Goal: Task Accomplishment & Management: Complete application form

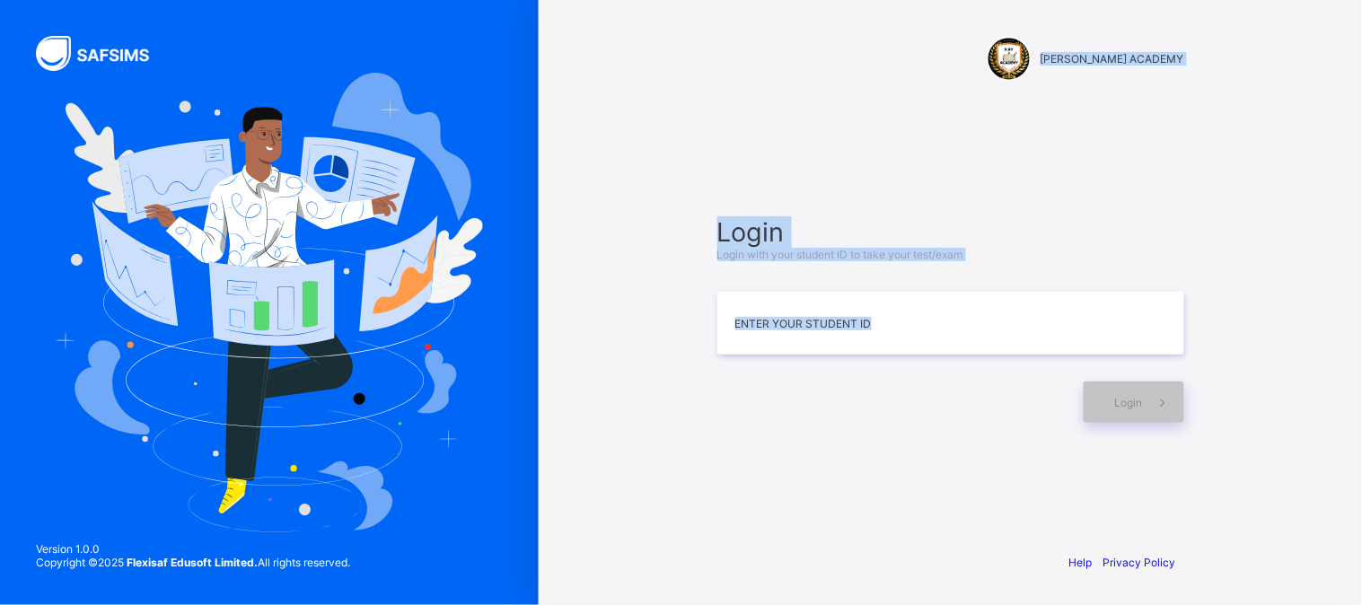
drag, startPoint x: 0, startPoint y: 0, endPoint x: 854, endPoint y: 357, distance: 925.9
click at [854, 357] on div "[PERSON_NAME] ACADEMY Login Login with your student ID to take your test/exam E…" at bounding box center [951, 302] width 824 height 605
click at [856, 331] on input at bounding box center [951, 323] width 467 height 63
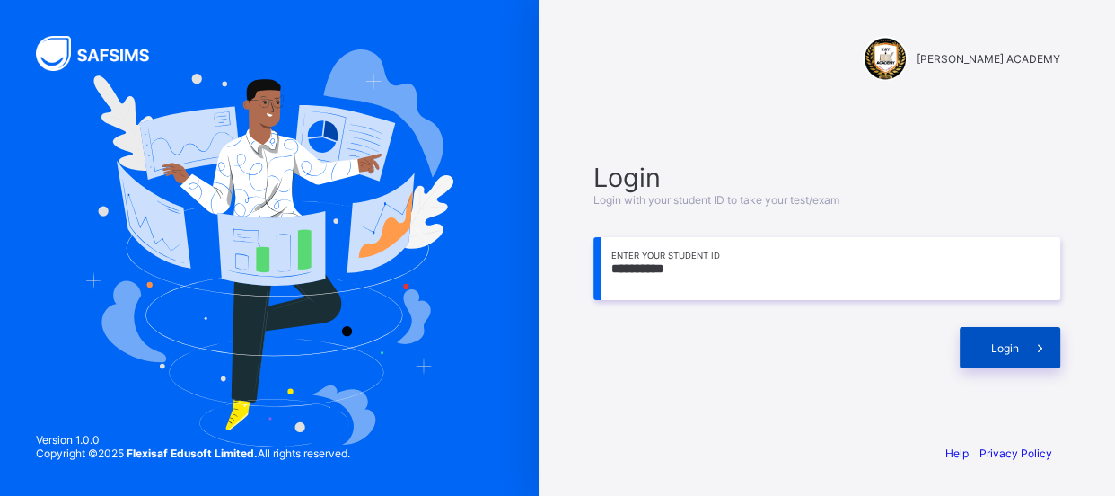
type input "**********"
click at [987, 341] on div "Login" at bounding box center [1010, 347] width 101 height 41
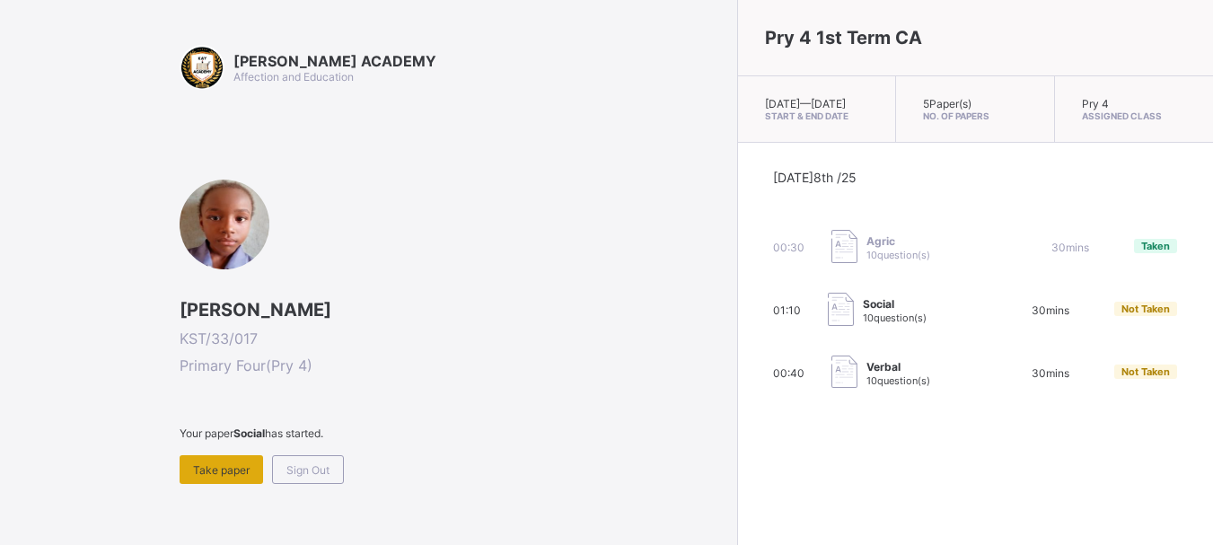
click at [221, 479] on div "Take paper" at bounding box center [222, 469] width 84 height 29
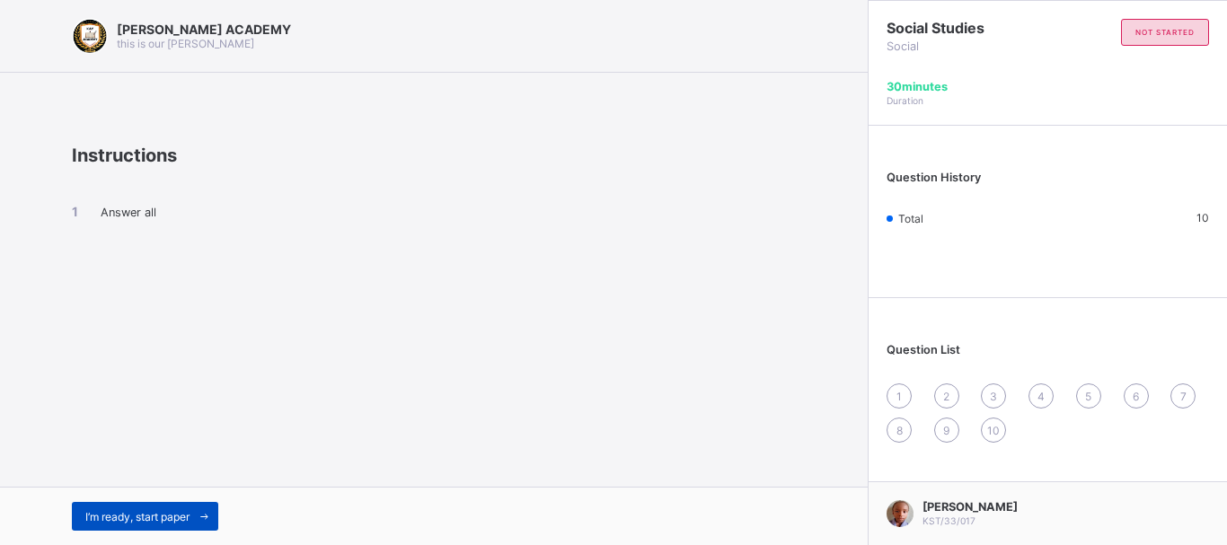
click at [179, 513] on span "I’m ready, start paper" at bounding box center [137, 516] width 104 height 13
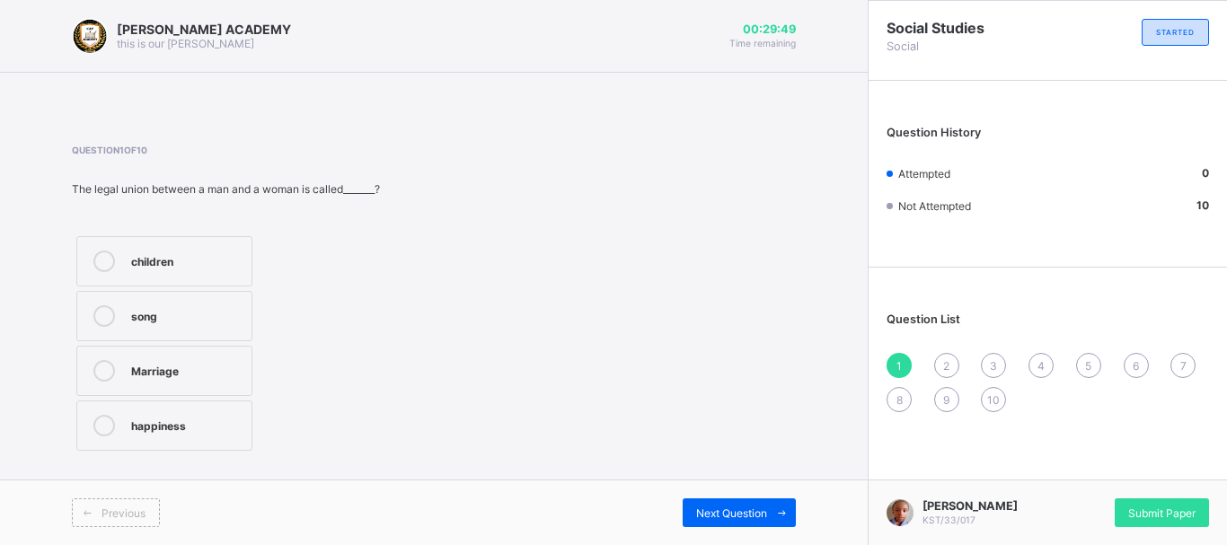
click at [132, 369] on div "Marriage" at bounding box center [186, 369] width 111 height 18
click at [720, 513] on span "Next Question" at bounding box center [731, 513] width 71 height 13
click at [181, 433] on div "Grandfather" at bounding box center [174, 426] width 86 height 22
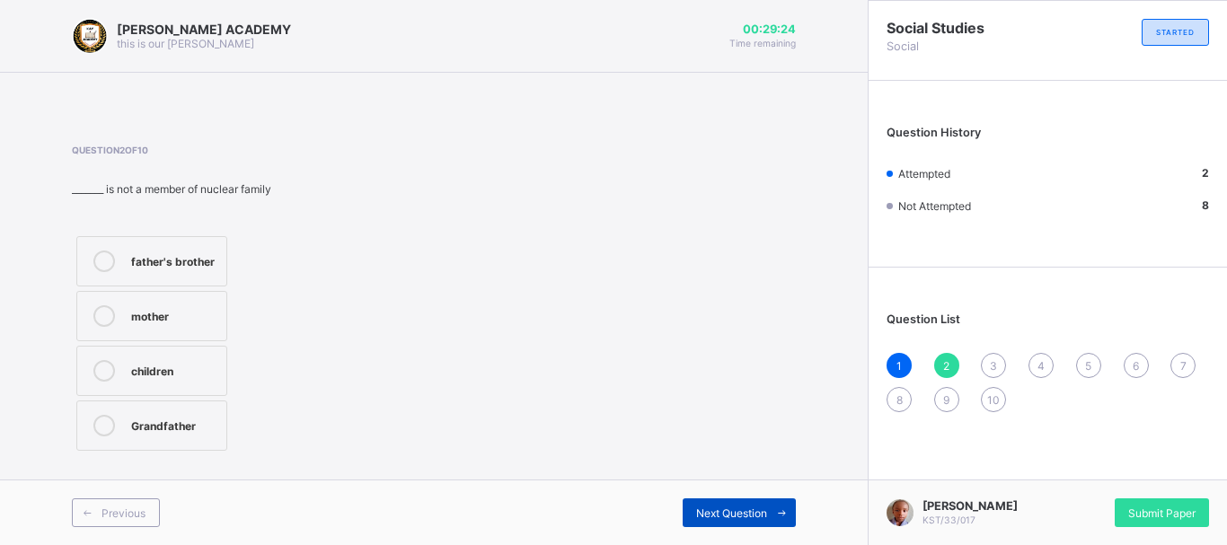
click at [716, 507] on span "Next Question" at bounding box center [731, 513] width 71 height 13
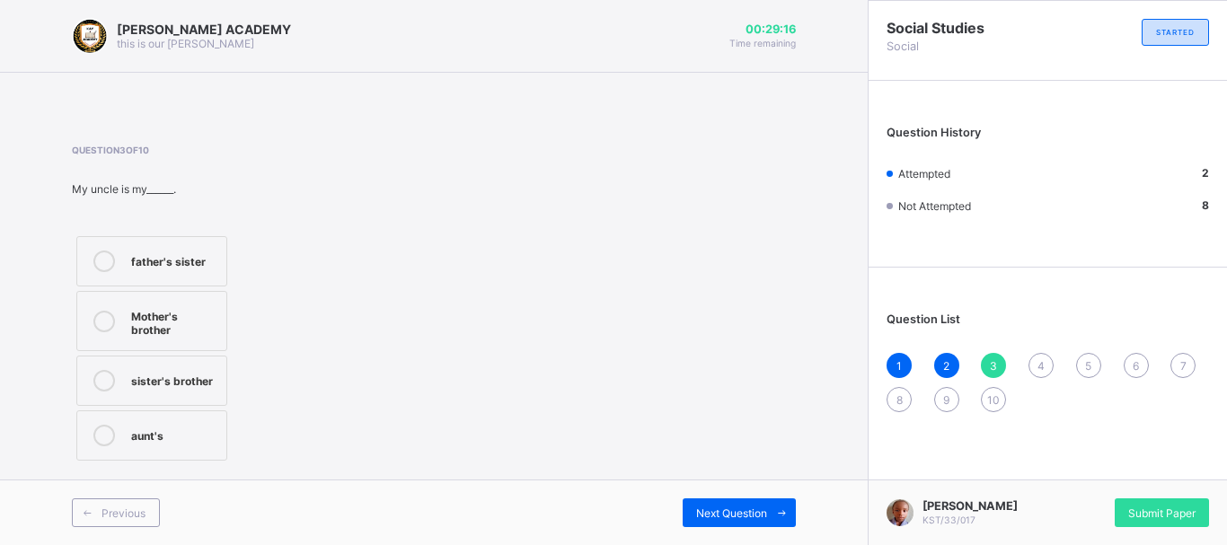
click at [178, 325] on div "Mother's brother" at bounding box center [174, 320] width 86 height 31
click at [717, 514] on span "Next Question" at bounding box center [731, 513] width 71 height 13
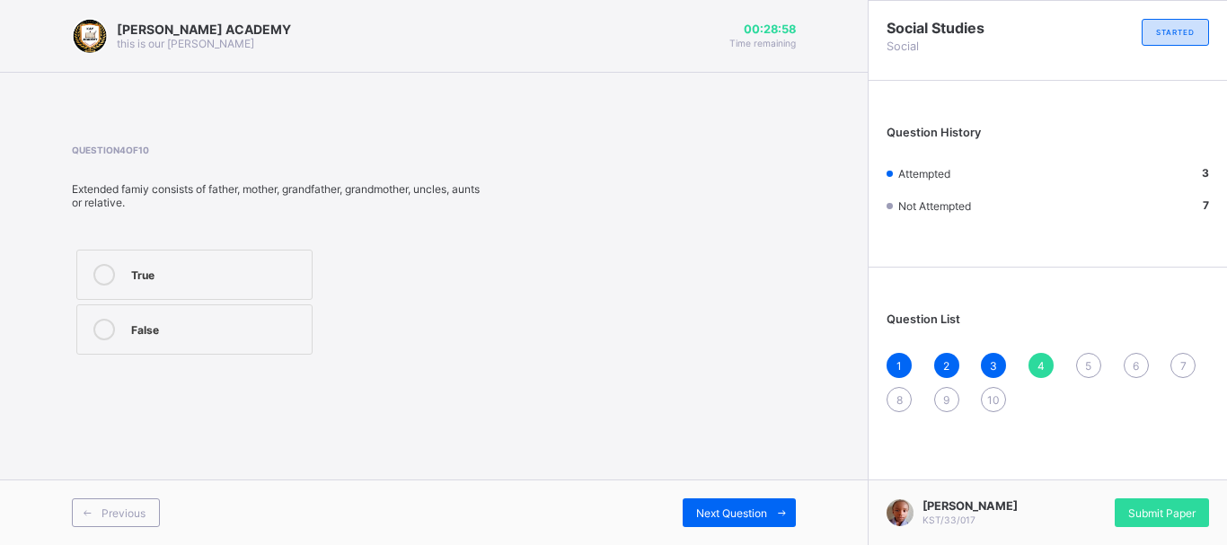
click at [169, 270] on div "True" at bounding box center [217, 273] width 172 height 18
click at [726, 514] on span "Next Question" at bounding box center [731, 513] width 71 height 13
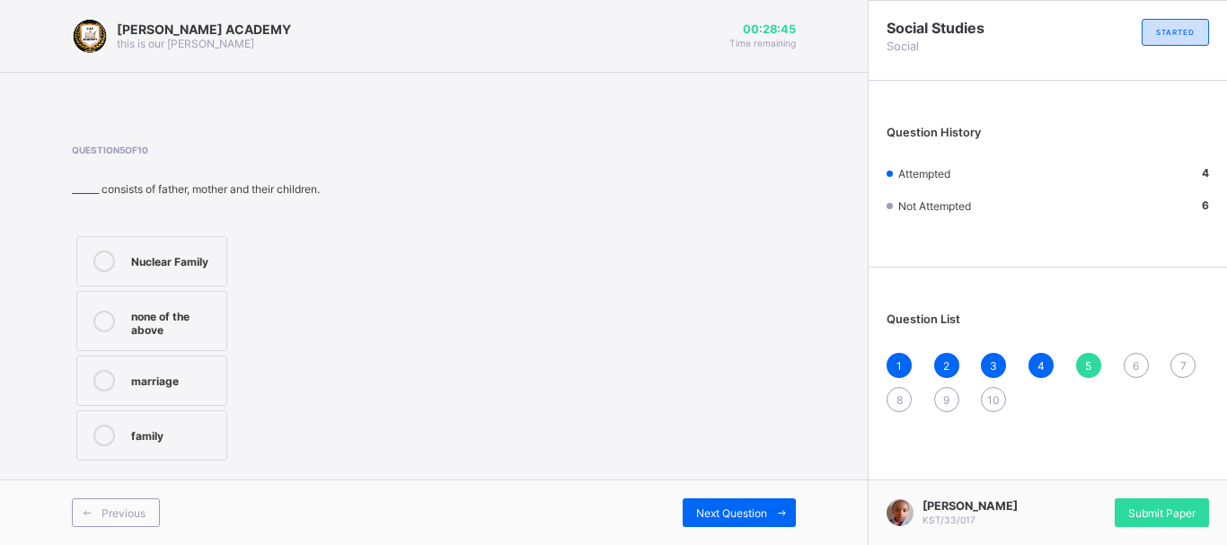
click at [222, 261] on label "Nuclear Family" at bounding box center [151, 261] width 151 height 50
click at [703, 508] on span "Next Question" at bounding box center [731, 513] width 71 height 13
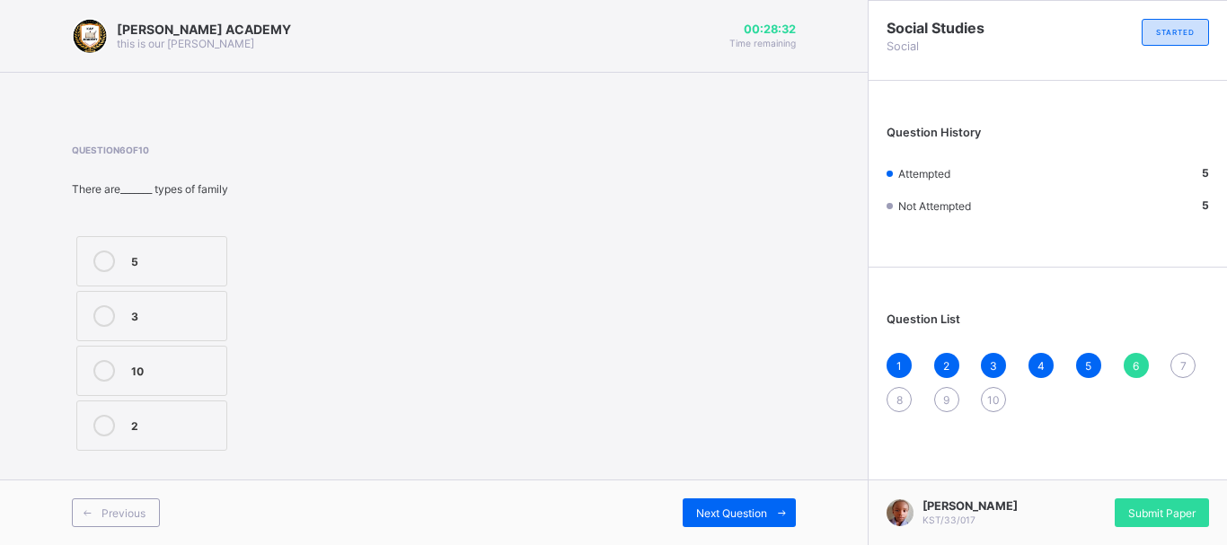
click at [139, 435] on div "2" at bounding box center [174, 426] width 86 height 22
click at [712, 502] on div "Next Question" at bounding box center [739, 512] width 113 height 29
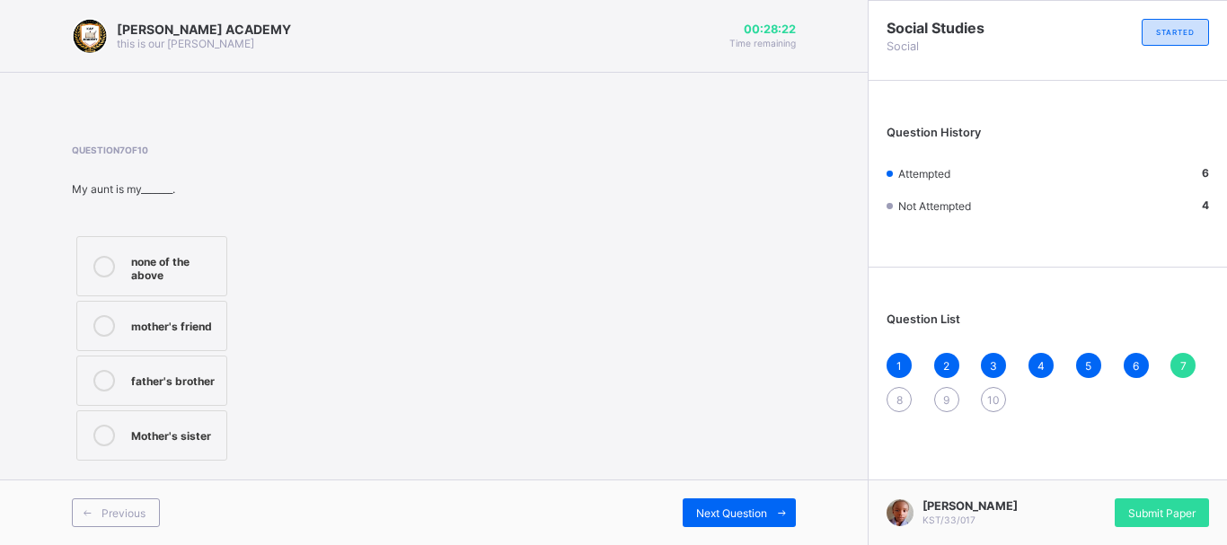
click at [190, 429] on div "Mother's sister" at bounding box center [174, 434] width 86 height 18
click at [699, 507] on span "Next Question" at bounding box center [731, 513] width 71 height 13
click at [198, 255] on div "Parents's parent" at bounding box center [174, 266] width 86 height 31
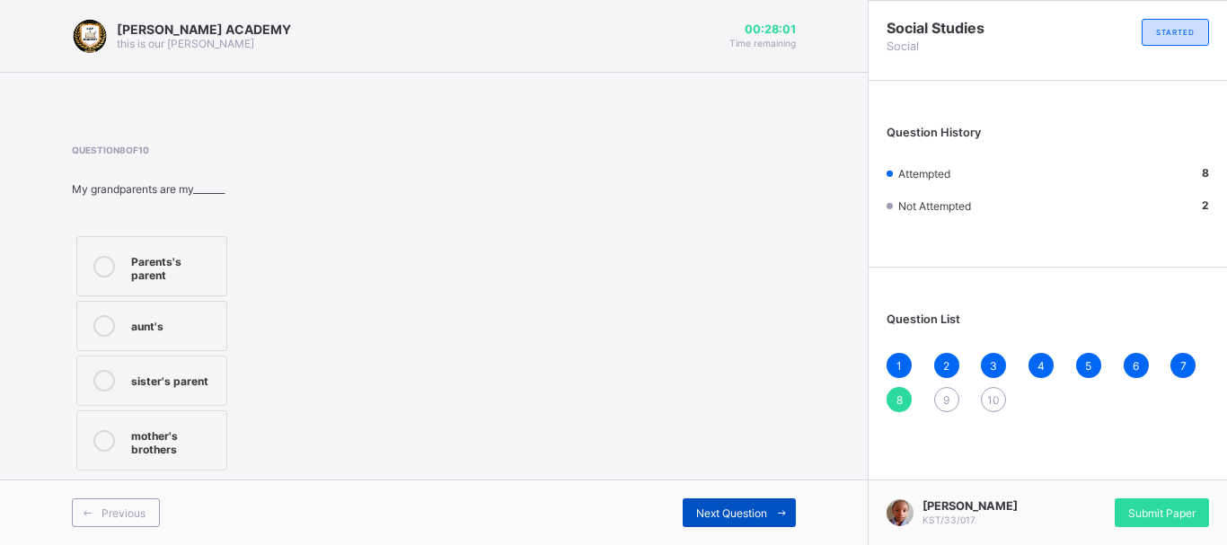
click at [762, 510] on span "Next Question" at bounding box center [731, 513] width 71 height 13
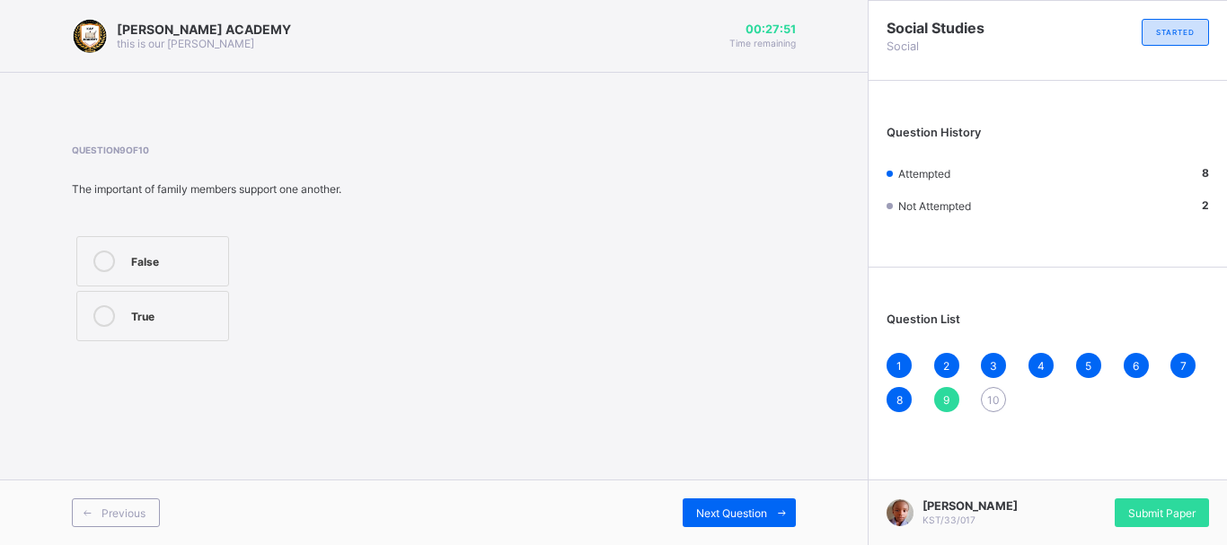
click at [153, 321] on div "True" at bounding box center [175, 314] width 88 height 18
click at [707, 503] on div "Next Question" at bounding box center [739, 512] width 113 height 29
click at [250, 269] on div "True" at bounding box center [201, 262] width 140 height 22
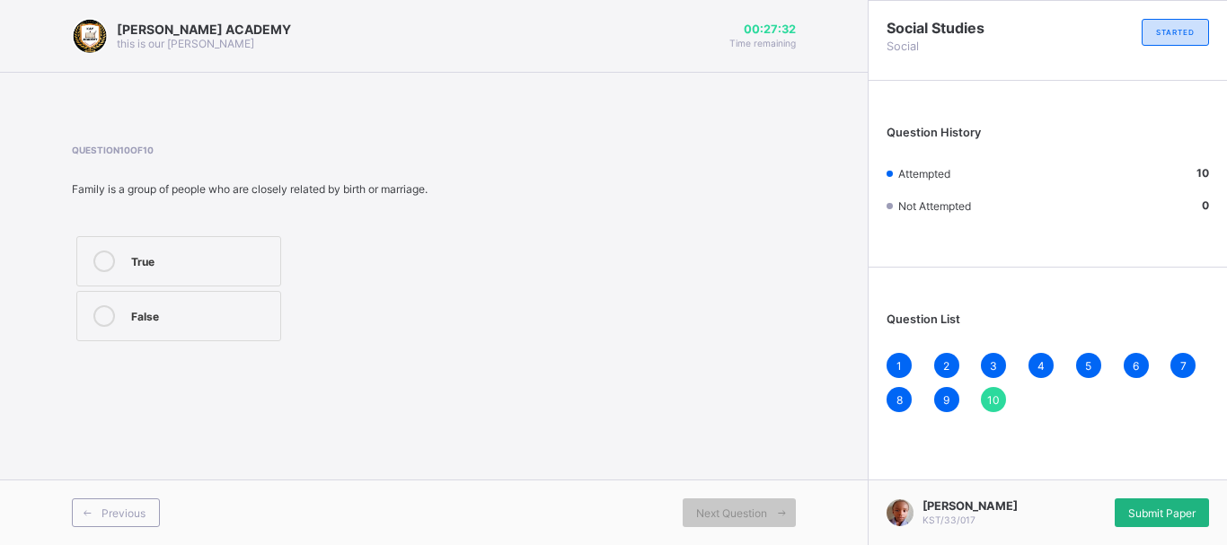
click at [1147, 509] on span "Submit Paper" at bounding box center [1161, 513] width 67 height 13
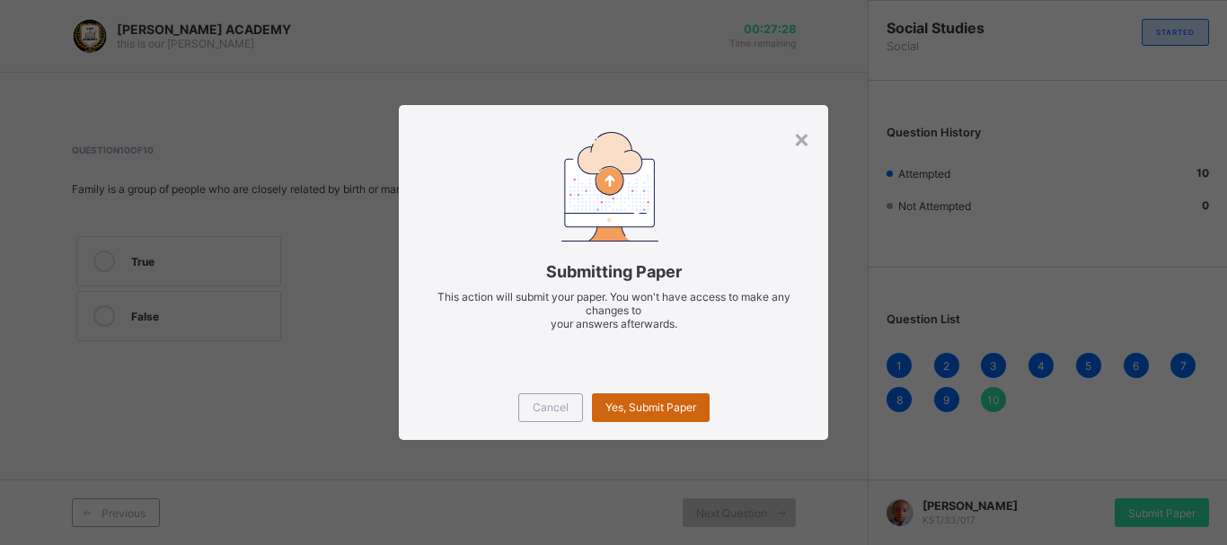
click at [659, 401] on span "Yes, Submit Paper" at bounding box center [650, 407] width 91 height 13
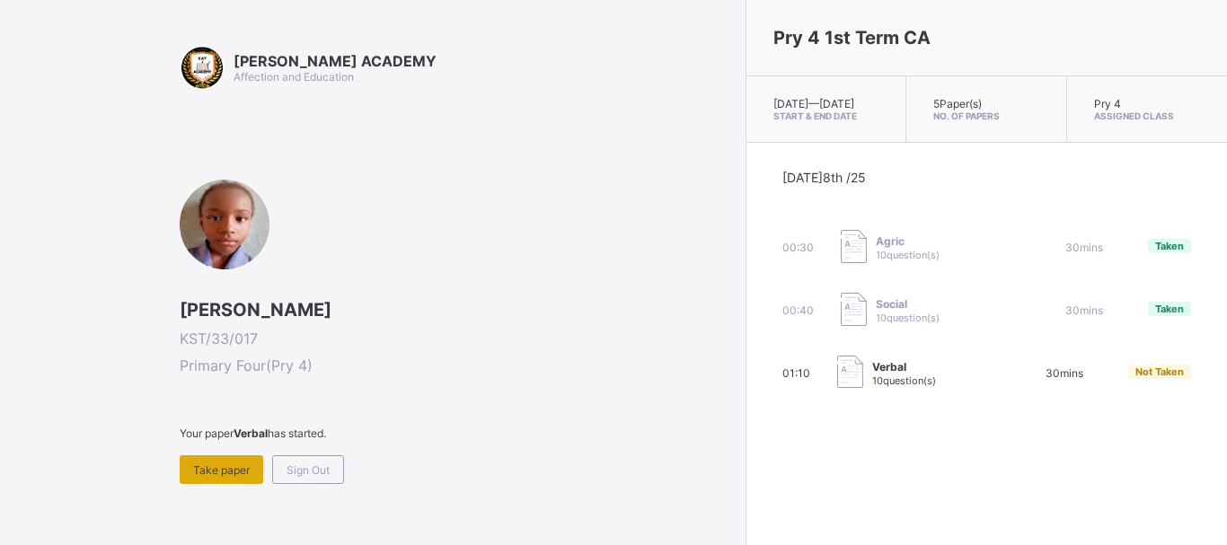
click at [230, 474] on span "Take paper" at bounding box center [221, 469] width 57 height 13
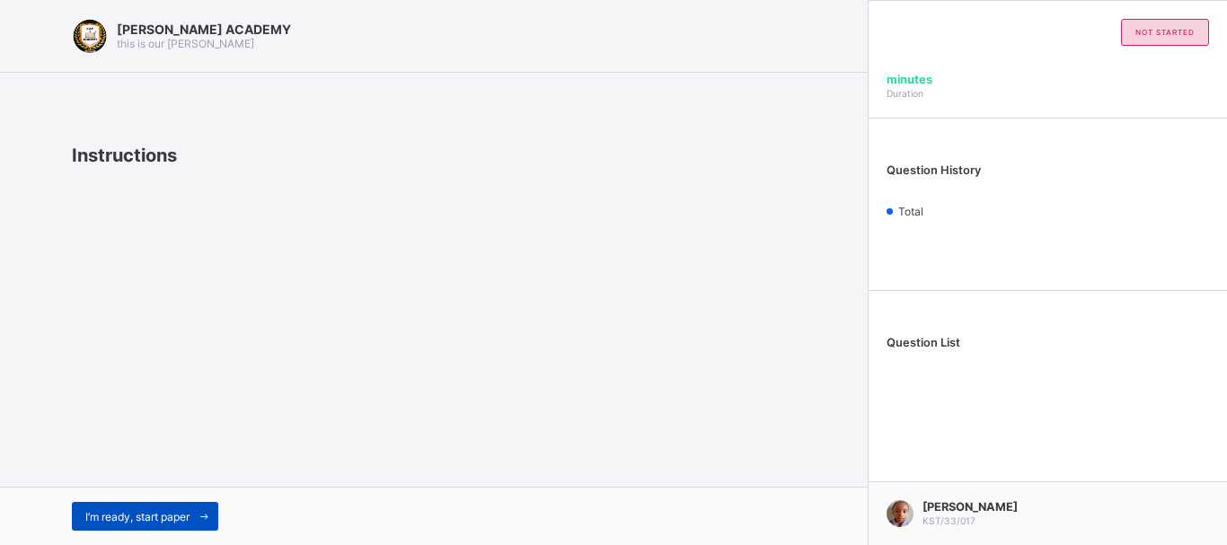
click at [135, 516] on span "I’m ready, start paper" at bounding box center [137, 516] width 104 height 13
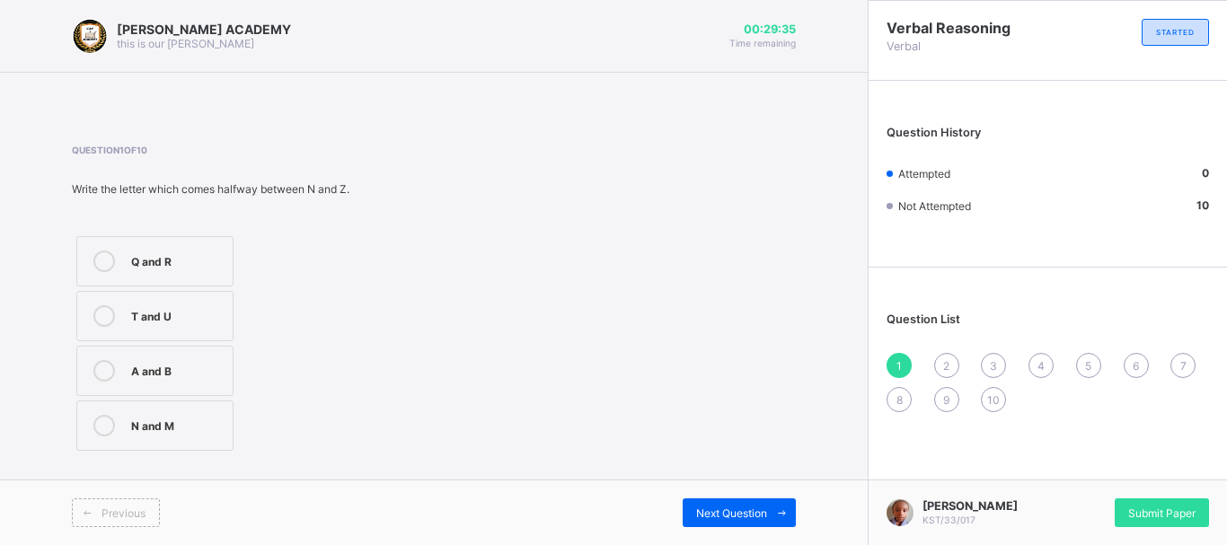
click at [192, 313] on div "T and U" at bounding box center [177, 314] width 93 height 18
click at [705, 512] on span "Next Question" at bounding box center [731, 513] width 71 height 13
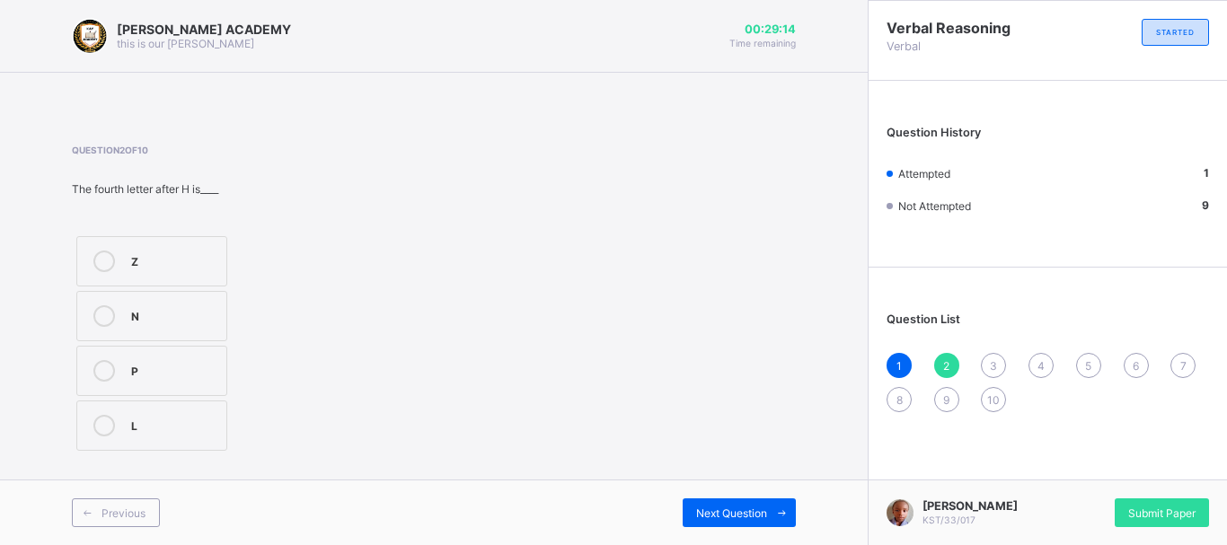
click at [158, 430] on div "L" at bounding box center [174, 424] width 86 height 18
click at [710, 505] on div "Next Question" at bounding box center [739, 512] width 113 height 29
click at [236, 321] on div "M" at bounding box center [206, 314] width 151 height 18
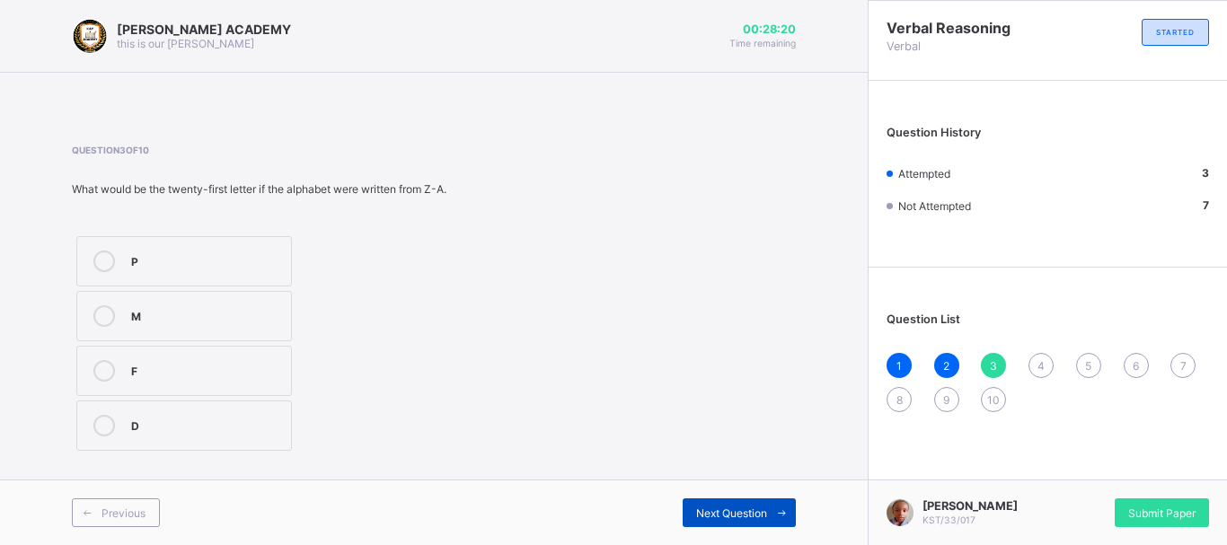
click at [701, 508] on span "Next Question" at bounding box center [731, 513] width 71 height 13
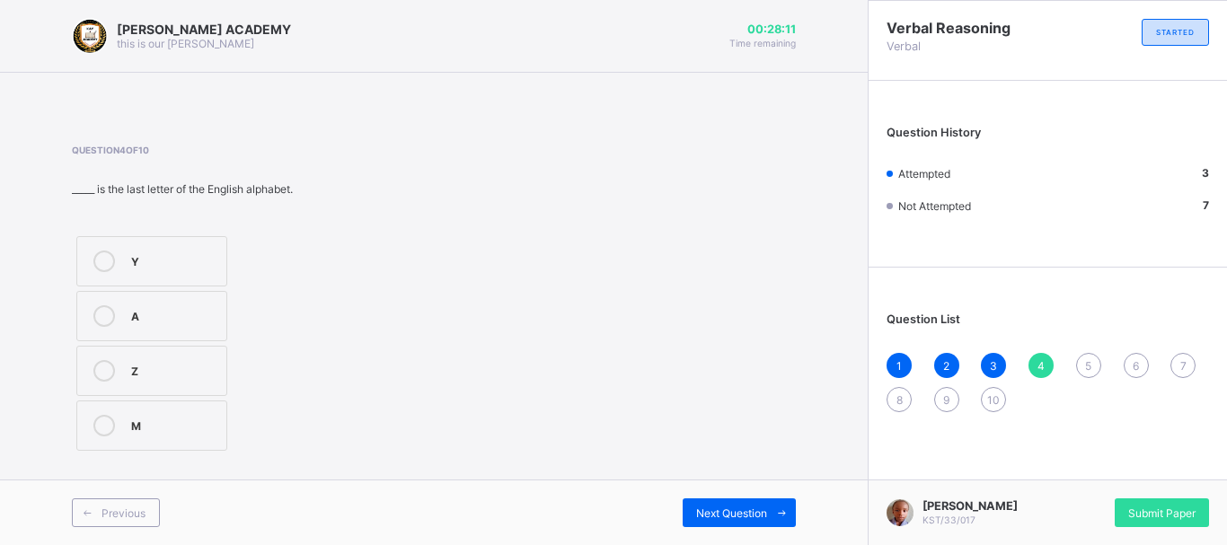
click at [195, 370] on div "Z" at bounding box center [174, 369] width 86 height 18
click at [702, 503] on div "Next Question" at bounding box center [739, 512] width 113 height 29
click at [186, 252] on div "O" at bounding box center [193, 260] width 124 height 18
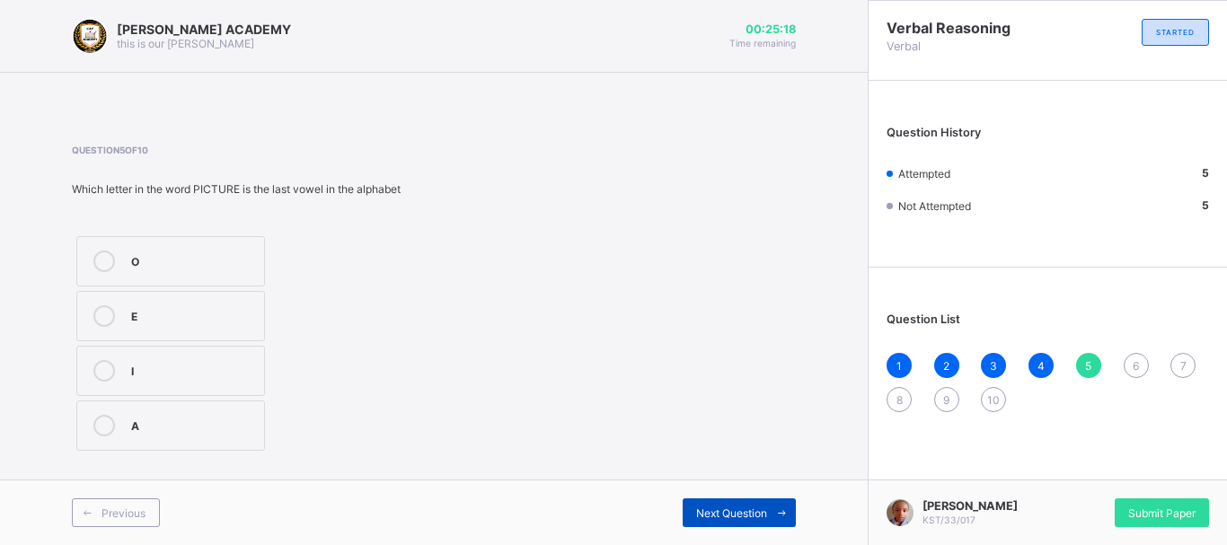
click at [719, 521] on div "Next Question" at bounding box center [739, 512] width 113 height 29
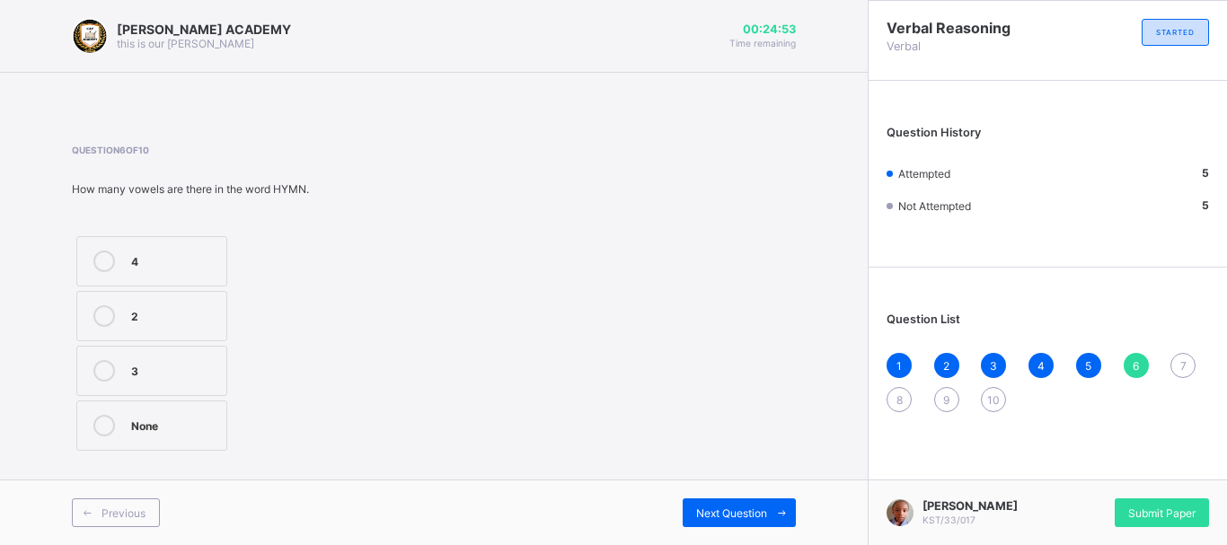
click at [189, 426] on div "None" at bounding box center [174, 424] width 86 height 18
click at [740, 507] on span "Next Question" at bounding box center [731, 513] width 71 height 13
click at [160, 388] on label "A" at bounding box center [151, 371] width 151 height 50
click at [693, 500] on div "Next Question" at bounding box center [739, 512] width 113 height 29
click at [193, 416] on div "21" at bounding box center [174, 424] width 86 height 18
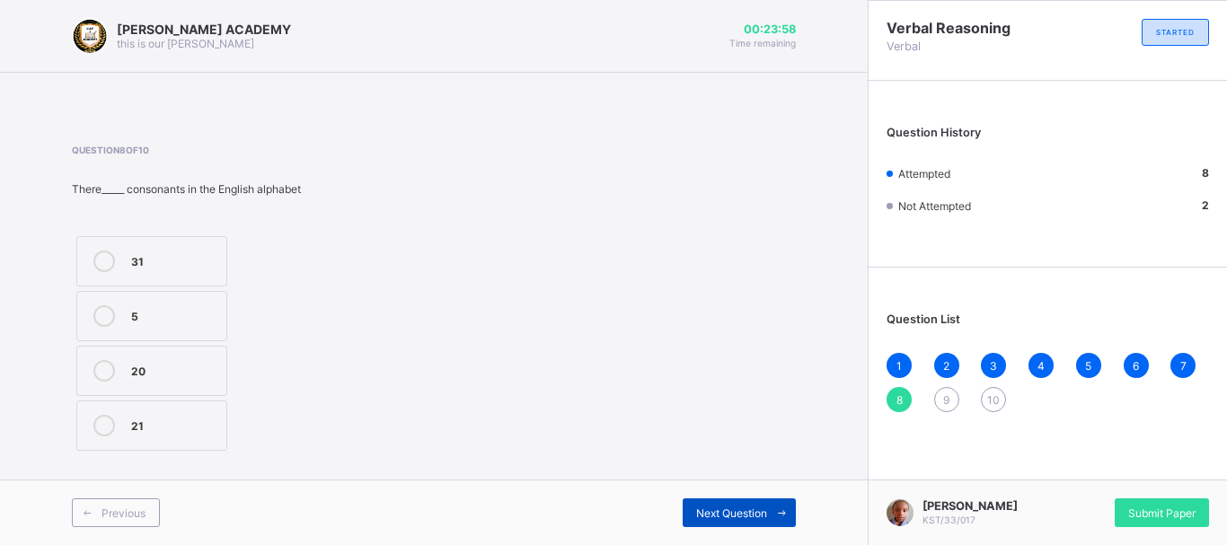
click at [701, 502] on div "Next Question" at bounding box center [739, 512] width 113 height 29
click at [128, 353] on label "5" at bounding box center [151, 371] width 151 height 50
click at [703, 495] on div "Previous Next Question" at bounding box center [434, 513] width 868 height 66
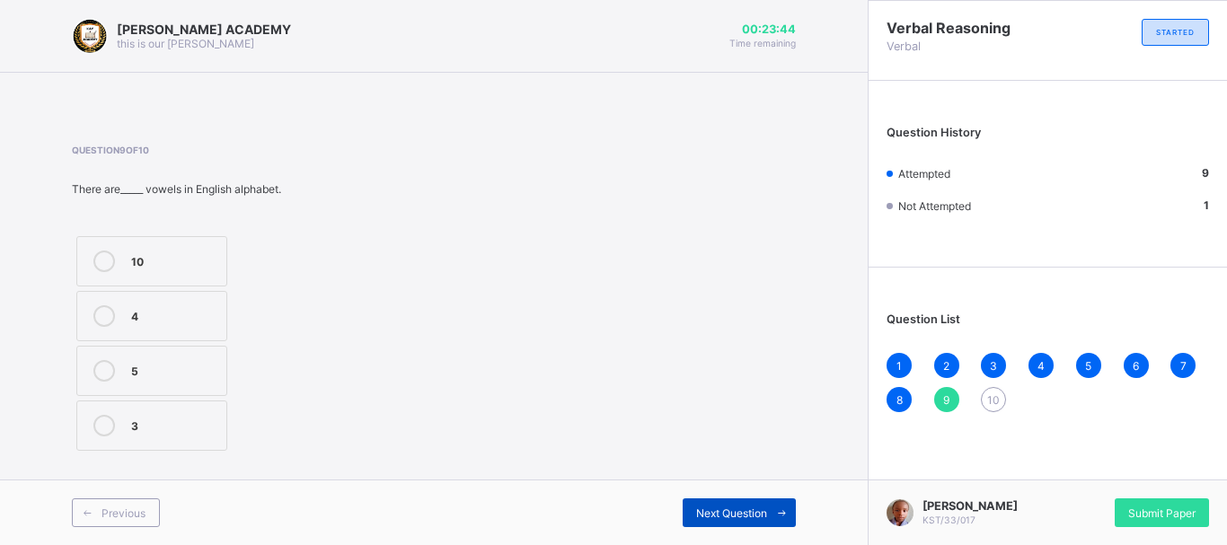
click at [727, 515] on span "Next Question" at bounding box center [731, 513] width 71 height 13
click at [195, 411] on label "26" at bounding box center [151, 426] width 151 height 50
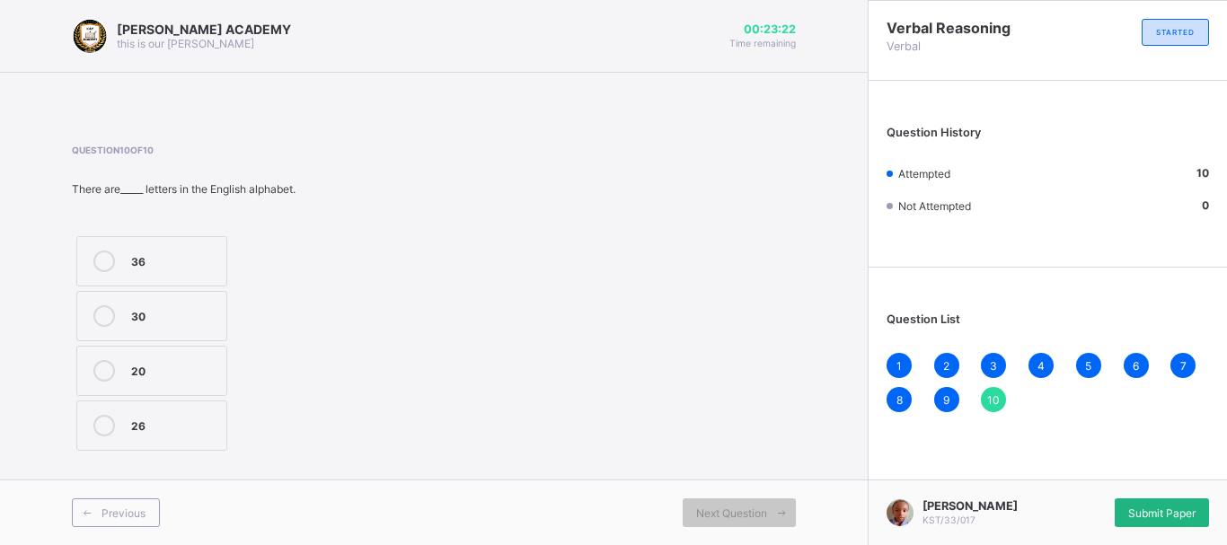
click at [1168, 504] on div "Submit Paper" at bounding box center [1162, 512] width 94 height 29
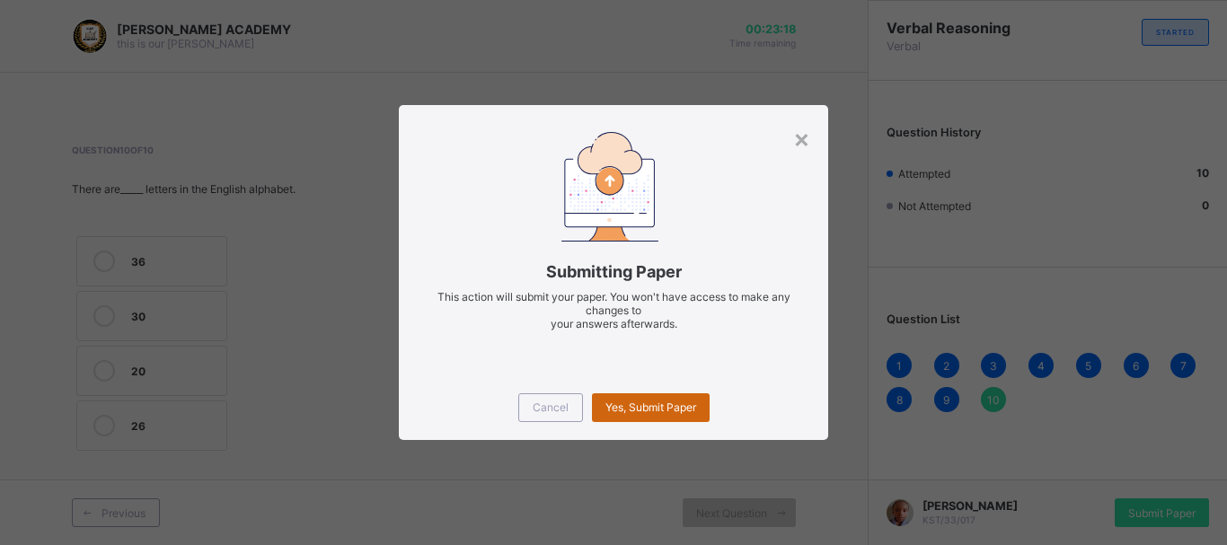
click at [661, 410] on span "Yes, Submit Paper" at bounding box center [650, 407] width 91 height 13
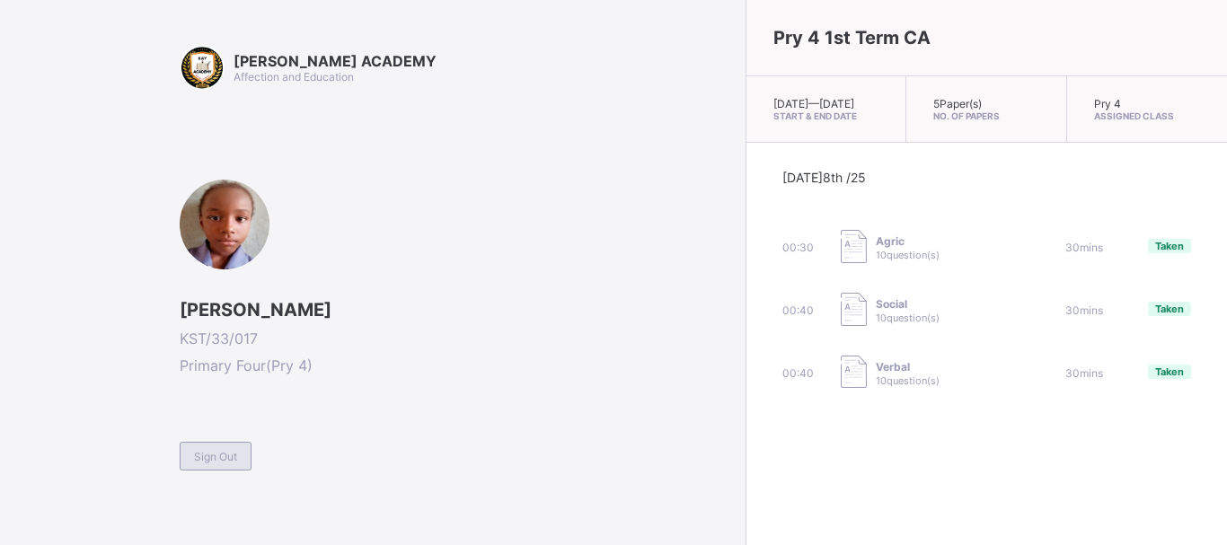
click at [207, 462] on span "Sign Out" at bounding box center [215, 456] width 43 height 13
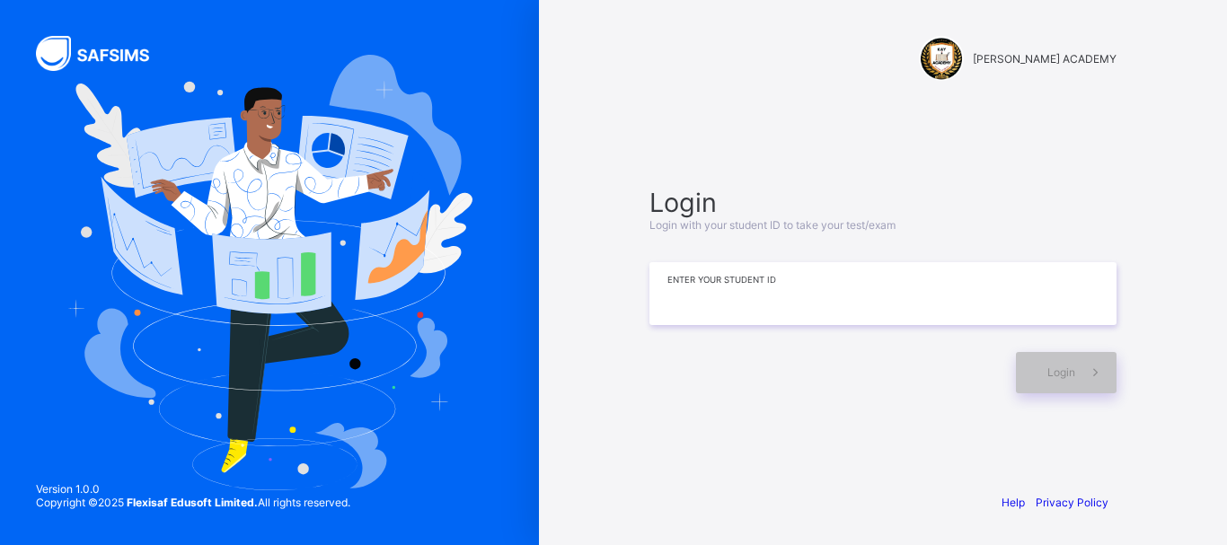
click at [989, 274] on input at bounding box center [882, 293] width 467 height 63
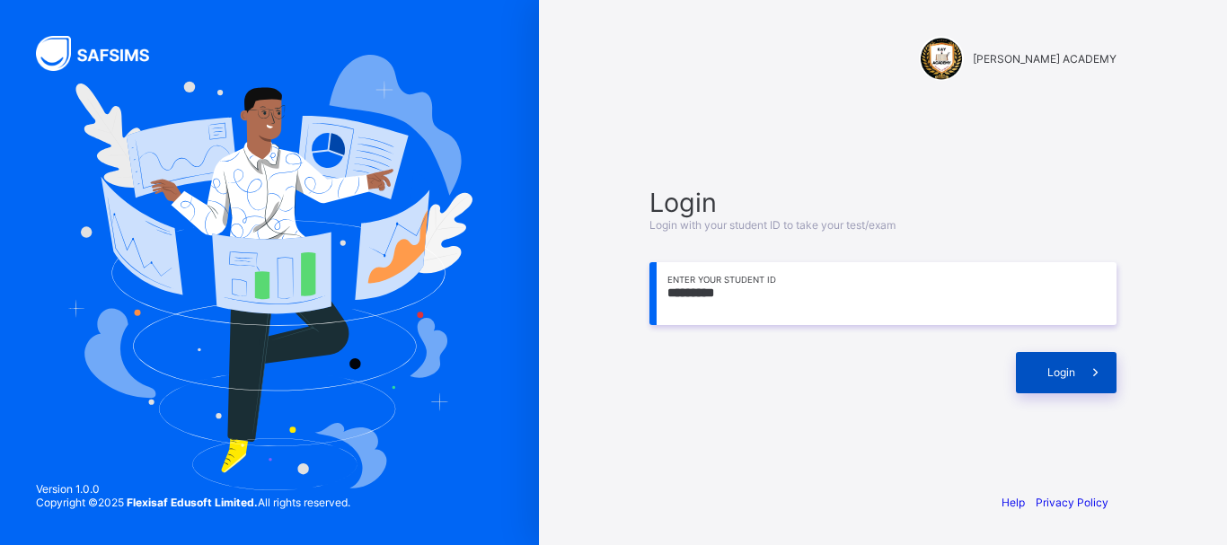
type input "*********"
click at [1095, 375] on icon at bounding box center [1095, 372] width 19 height 17
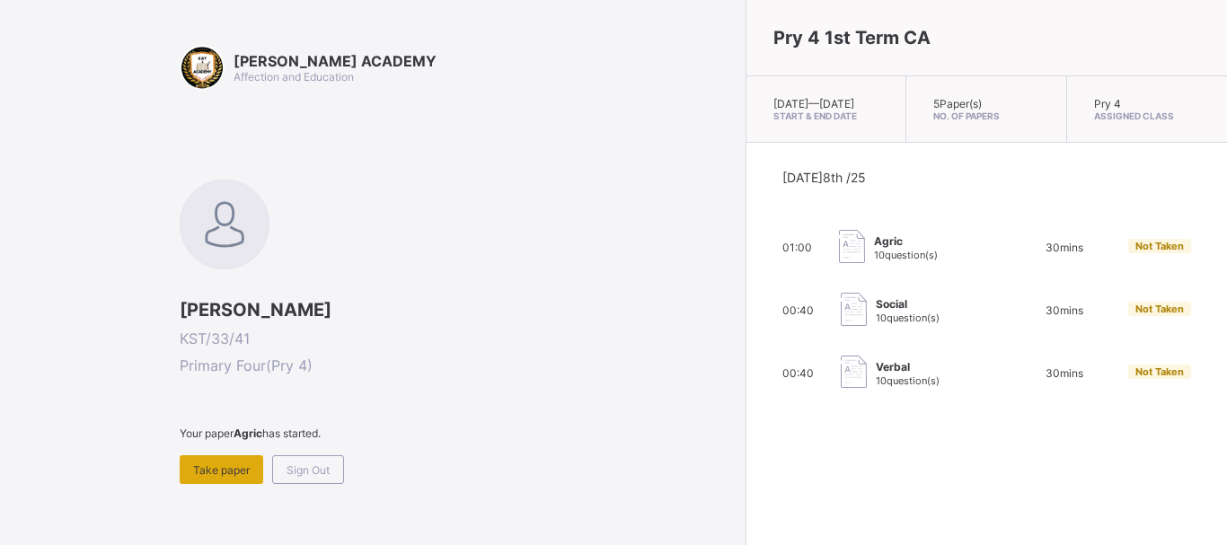
click at [218, 467] on span "Take paper" at bounding box center [221, 469] width 57 height 13
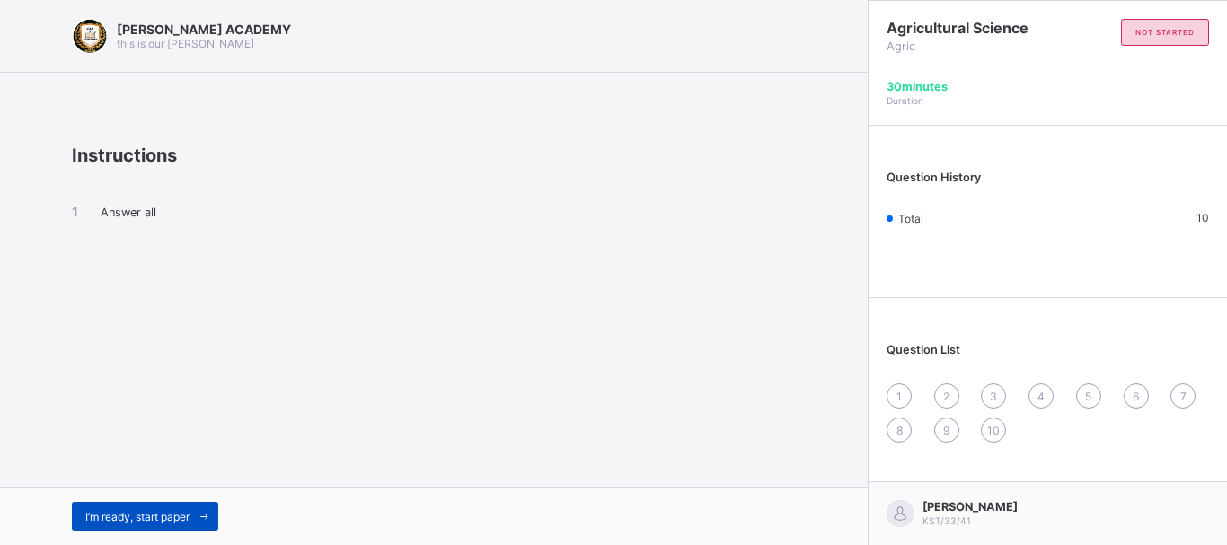
click at [141, 518] on span "I’m ready, start paper" at bounding box center [137, 516] width 104 height 13
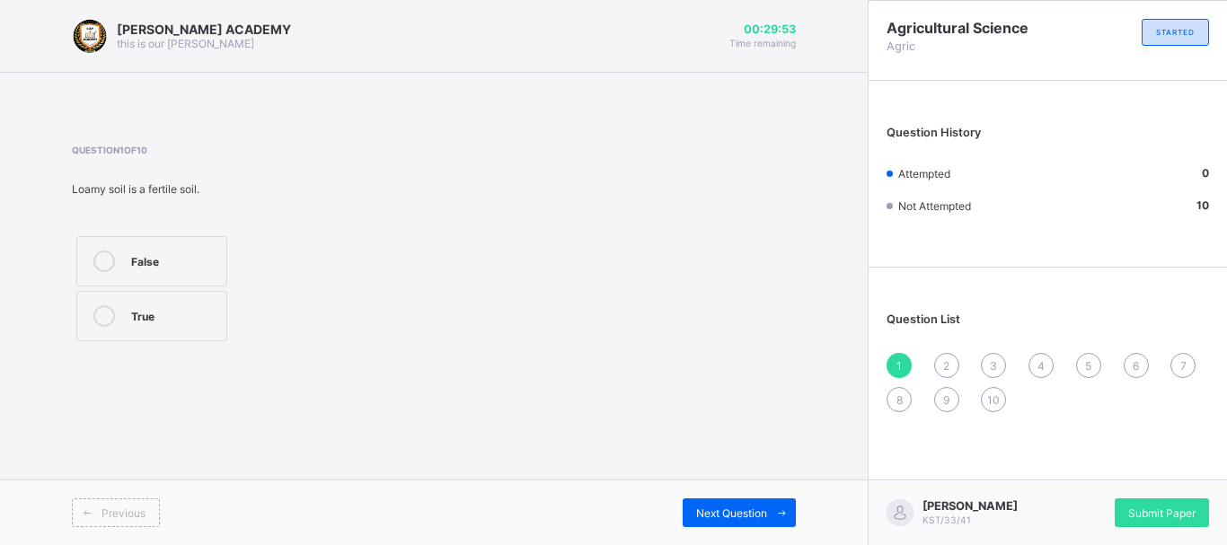
click at [196, 312] on div "True" at bounding box center [174, 314] width 86 height 18
click at [948, 367] on span "2" at bounding box center [946, 365] width 6 height 13
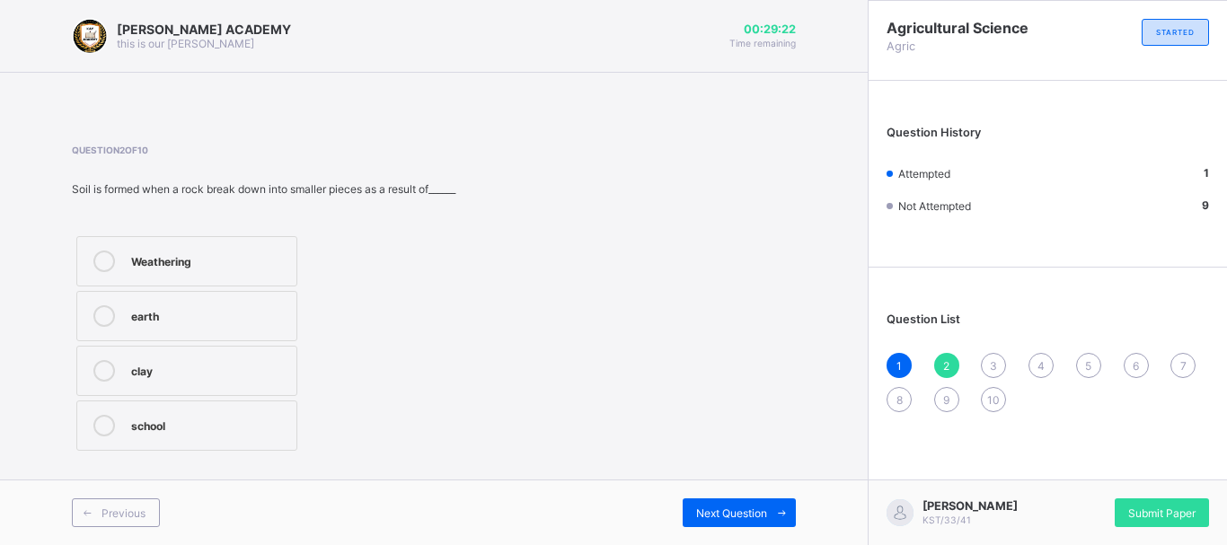
click at [253, 315] on div "earth" at bounding box center [209, 314] width 156 height 18
click at [992, 364] on span "3" at bounding box center [993, 365] width 7 height 13
click at [181, 269] on div "True" at bounding box center [201, 262] width 140 height 22
click at [1037, 367] on span "4" at bounding box center [1040, 365] width 7 height 13
click at [161, 334] on label "True" at bounding box center [151, 316] width 151 height 50
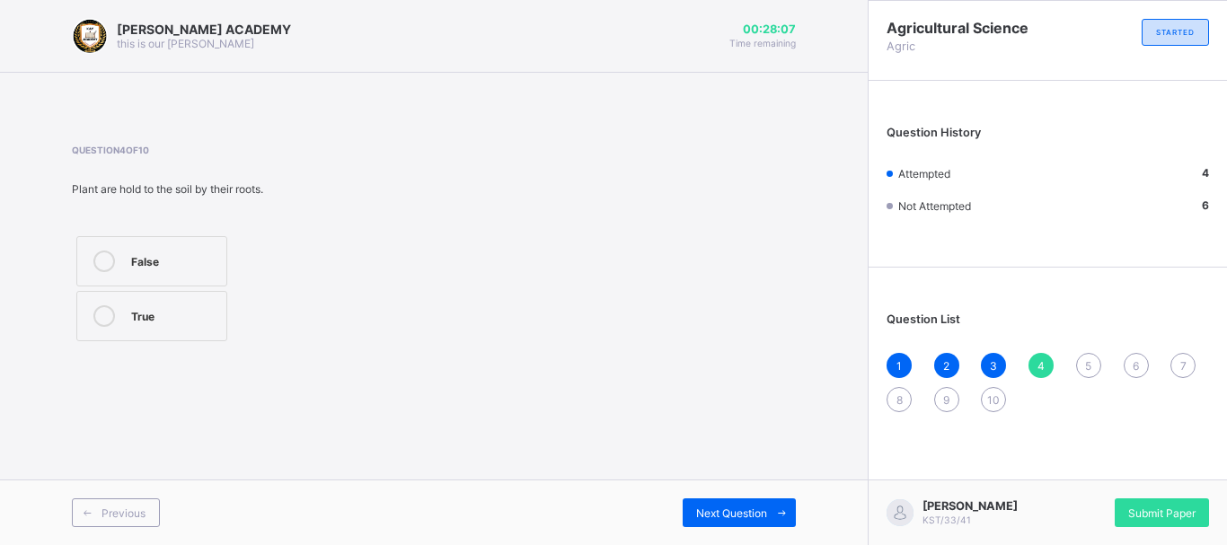
click at [1092, 359] on div "5" at bounding box center [1088, 365] width 25 height 25
click at [214, 261] on div "True" at bounding box center [185, 260] width 109 height 18
click at [1135, 370] on span "6" at bounding box center [1136, 365] width 6 height 13
click at [180, 418] on div "[PERSON_NAME] soil" at bounding box center [176, 430] width 91 height 31
click at [1189, 373] on div "7" at bounding box center [1182, 365] width 25 height 25
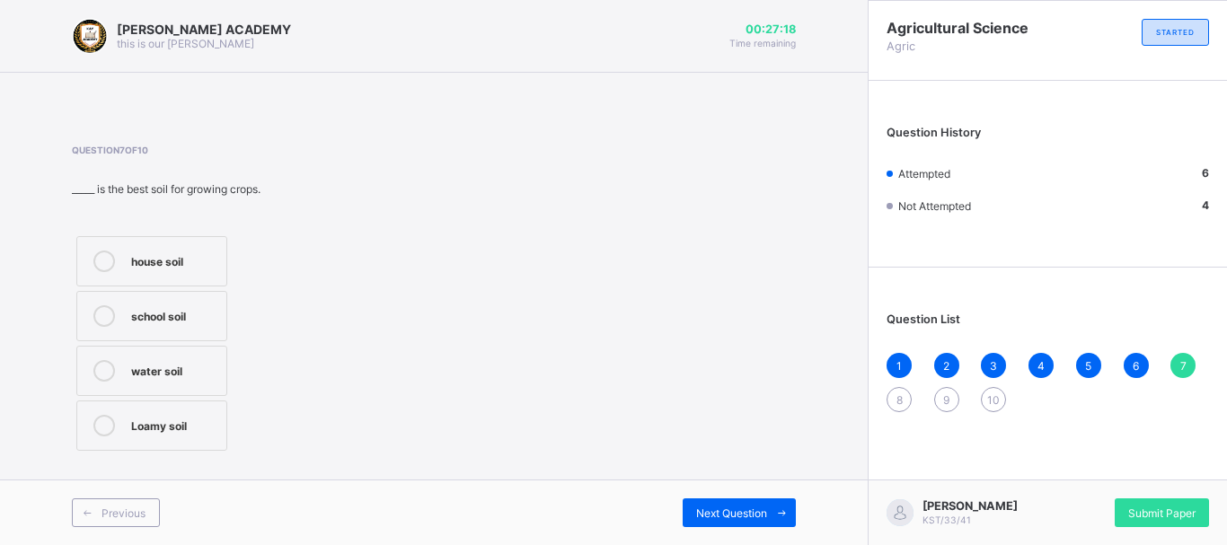
click at [139, 417] on div "Loamy soil" at bounding box center [174, 424] width 86 height 18
click at [896, 406] on span "8" at bounding box center [899, 399] width 6 height 13
click at [167, 268] on div "3" at bounding box center [174, 260] width 86 height 18
click at [948, 399] on span "9" at bounding box center [946, 399] width 6 height 13
click at [145, 249] on label "True" at bounding box center [151, 261] width 151 height 50
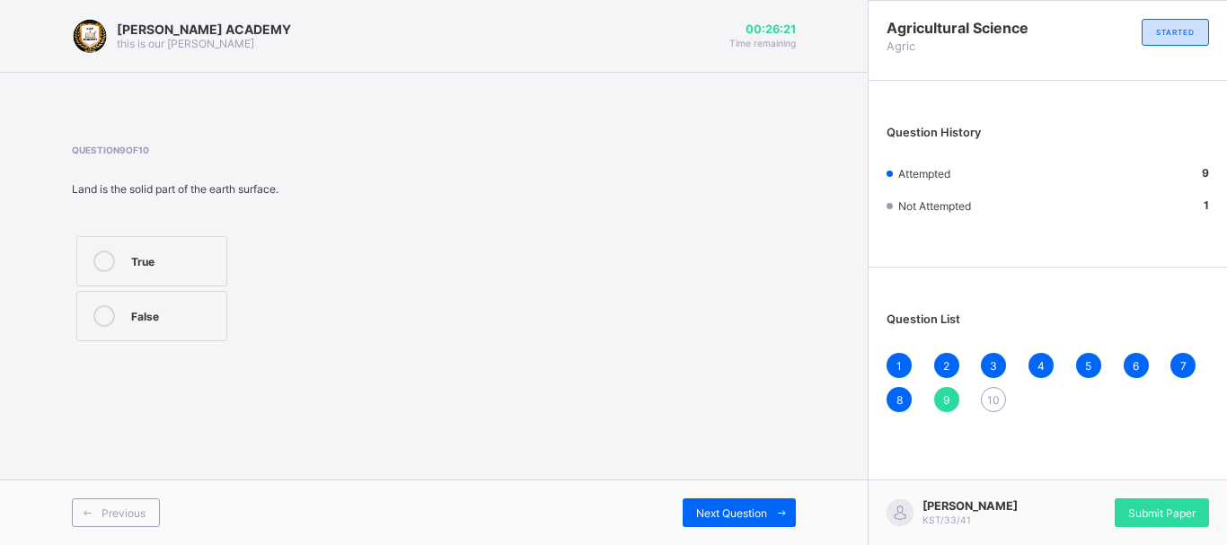
click at [983, 397] on div "10" at bounding box center [993, 399] width 25 height 25
click at [190, 319] on div "True" at bounding box center [174, 314] width 86 height 18
click at [946, 395] on span "9" at bounding box center [946, 399] width 6 height 13
click at [990, 404] on span "10" at bounding box center [993, 399] width 13 height 13
click at [999, 357] on div "3" at bounding box center [993, 365] width 25 height 25
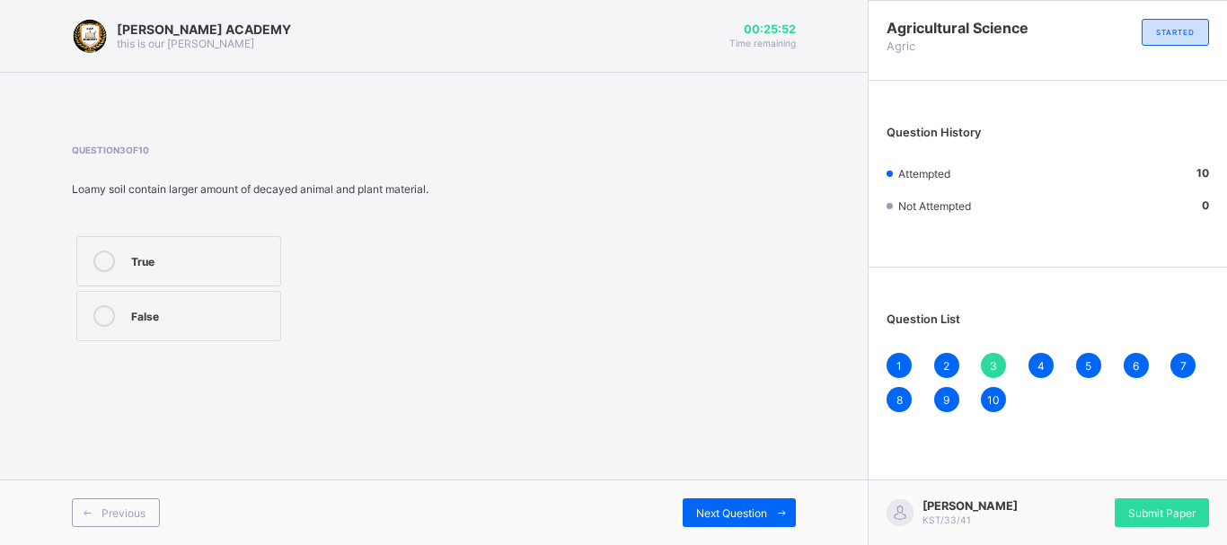
click at [880, 369] on div "Question List 1 2 3 4 5 6 7 8 9 10" at bounding box center [1048, 354] width 358 height 154
click at [904, 357] on div "1" at bounding box center [898, 365] width 25 height 25
click at [994, 393] on span "10" at bounding box center [993, 399] width 13 height 13
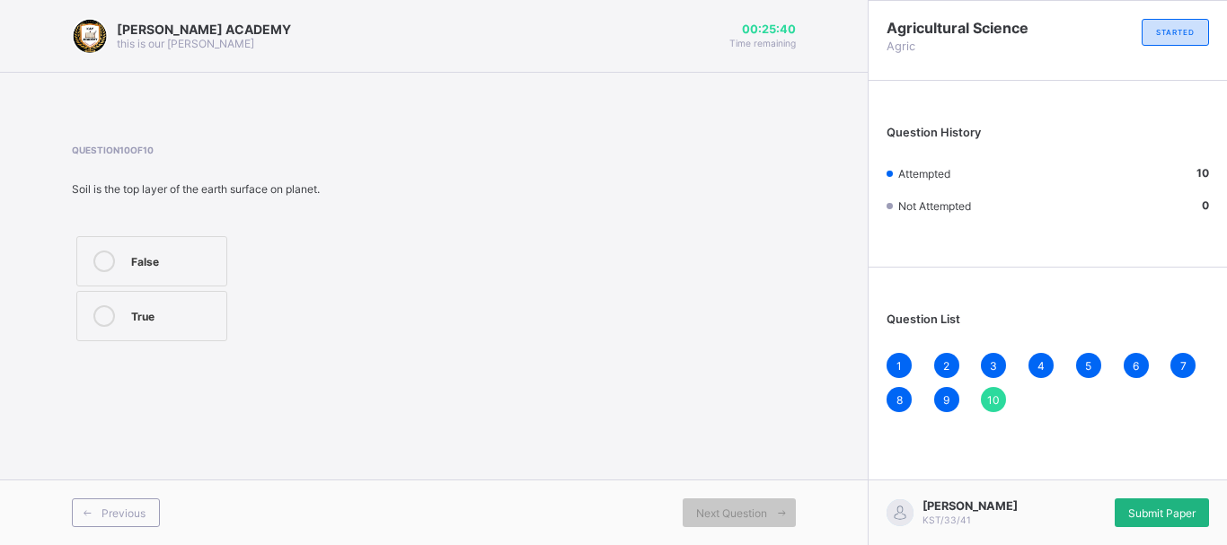
click at [1127, 521] on div "Submit Paper" at bounding box center [1162, 512] width 94 height 29
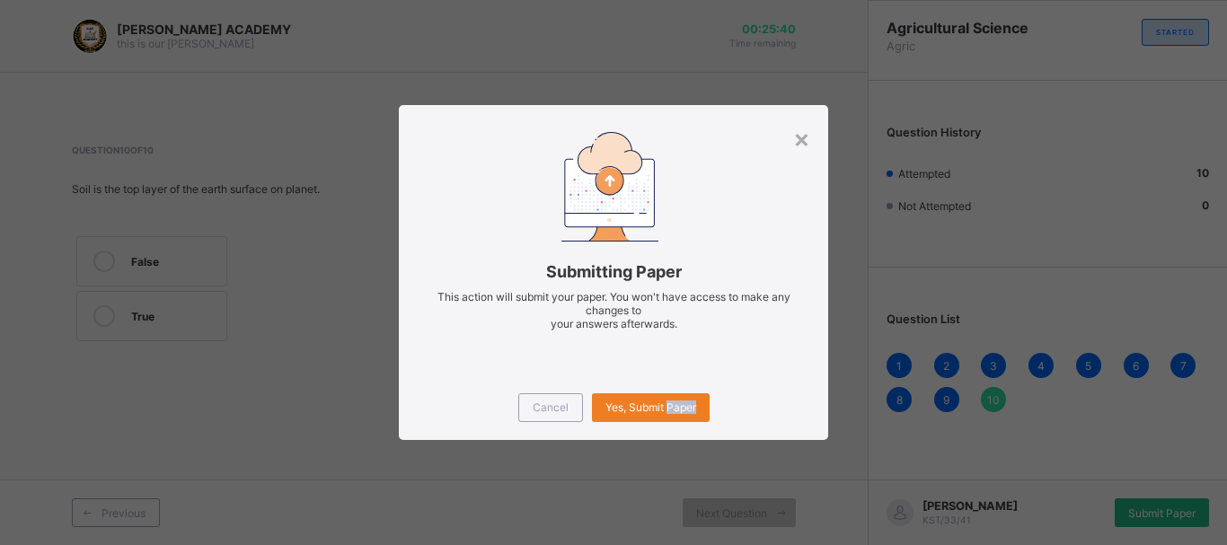
click at [1127, 521] on div "× Submitting Paper This action will submit your paper. You won't have access to…" at bounding box center [613, 272] width 1227 height 545
click at [684, 412] on span "Yes, Submit Paper" at bounding box center [650, 407] width 91 height 13
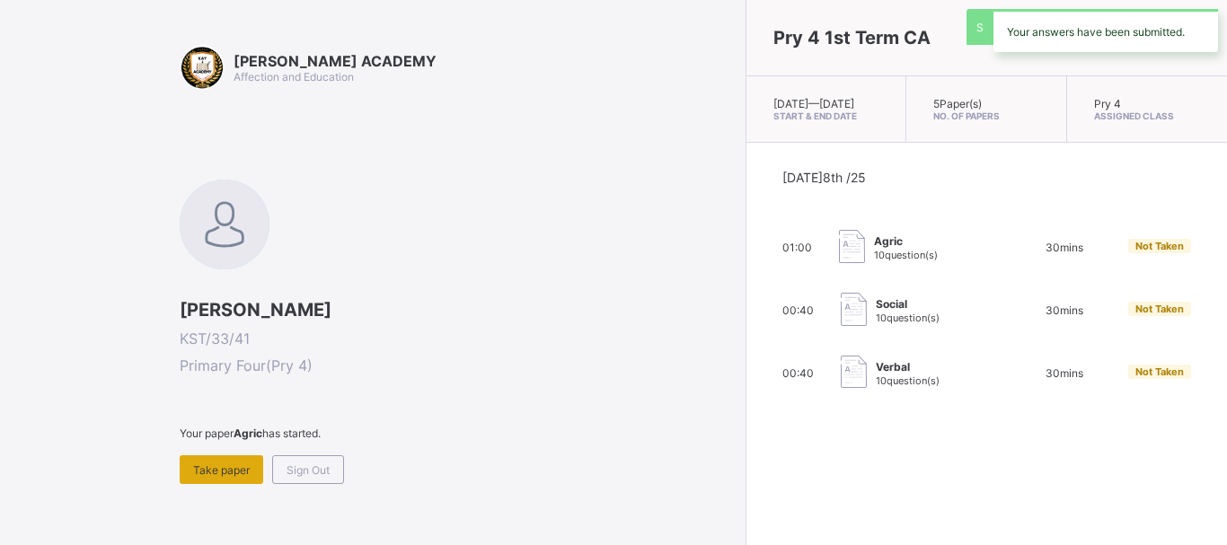
click at [199, 479] on div "Take paper" at bounding box center [222, 469] width 84 height 29
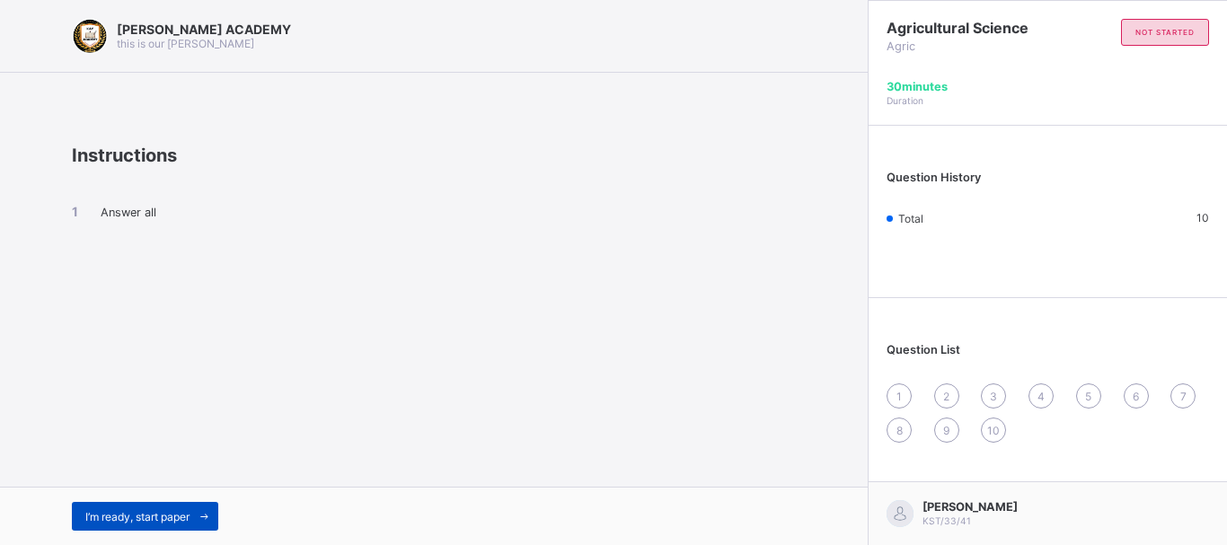
click at [137, 516] on span "I’m ready, start paper" at bounding box center [137, 516] width 104 height 13
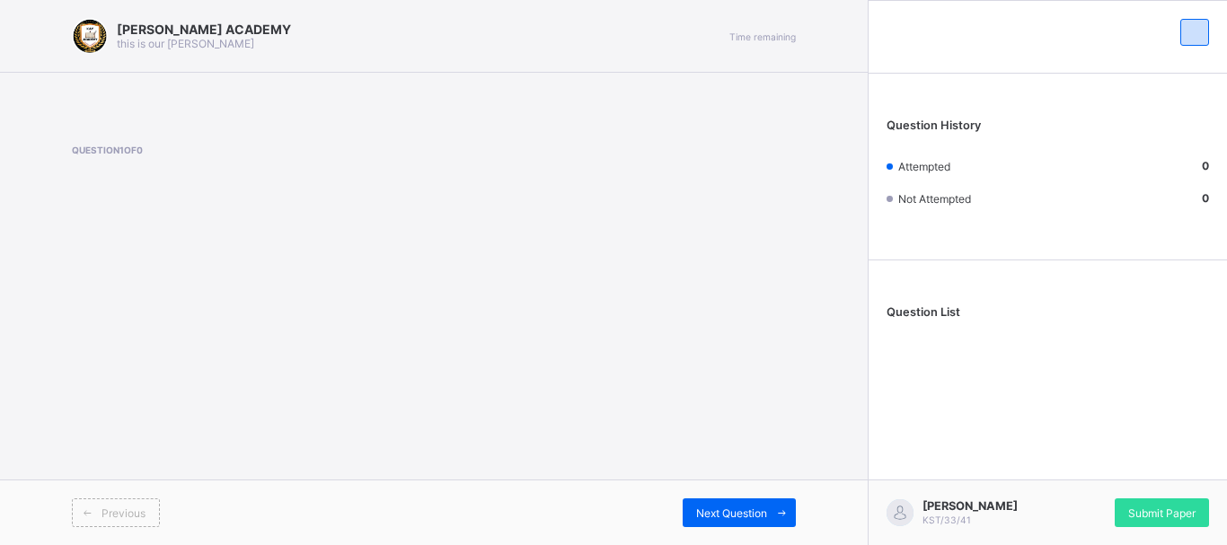
click at [144, 163] on span at bounding box center [205, 168] width 266 height 27
drag, startPoint x: 0, startPoint y: 390, endPoint x: 264, endPoint y: 447, distance: 270.2
click at [264, 447] on div "[PERSON_NAME] ACADEMY this is our [PERSON_NAME] Time remaining Question 1 of 0 …" at bounding box center [434, 272] width 868 height 545
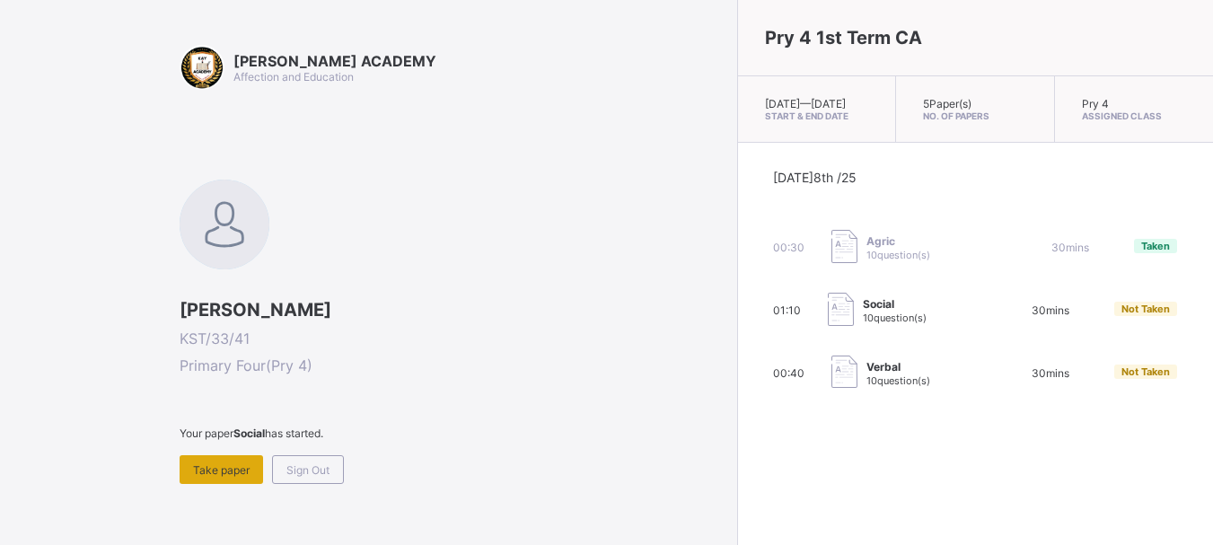
click at [228, 472] on span "Take paper" at bounding box center [221, 469] width 57 height 13
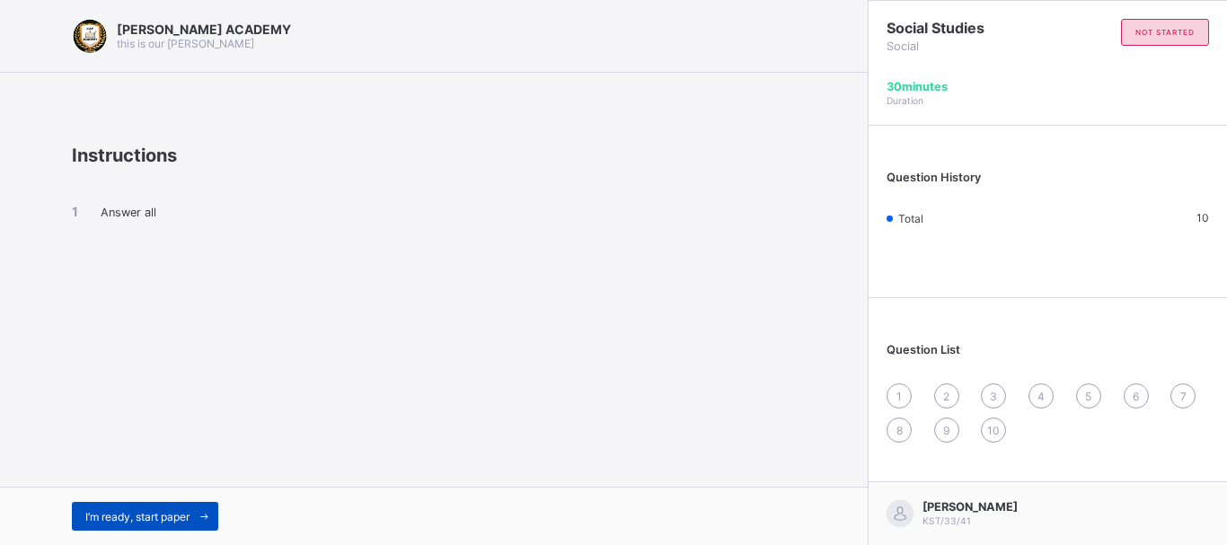
click at [182, 505] on div "I’m ready, start paper" at bounding box center [145, 516] width 146 height 29
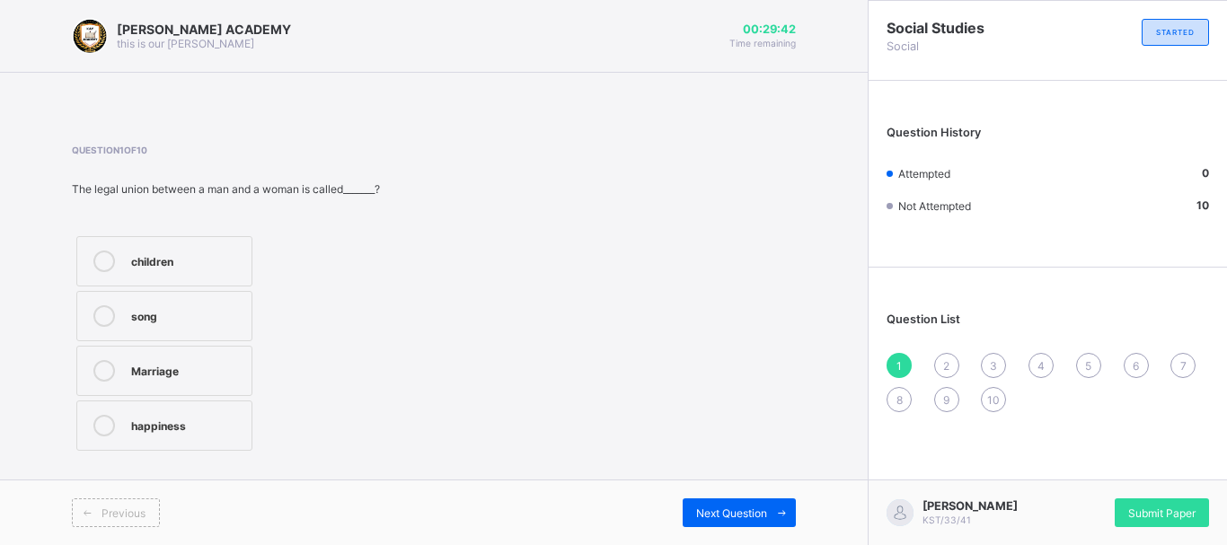
click at [153, 358] on label "Marriage" at bounding box center [164, 371] width 176 height 50
click at [948, 356] on div "2" at bounding box center [946, 365] width 25 height 25
click at [184, 439] on label "Grandfather" at bounding box center [151, 426] width 151 height 50
click at [989, 366] on div "3" at bounding box center [993, 365] width 25 height 25
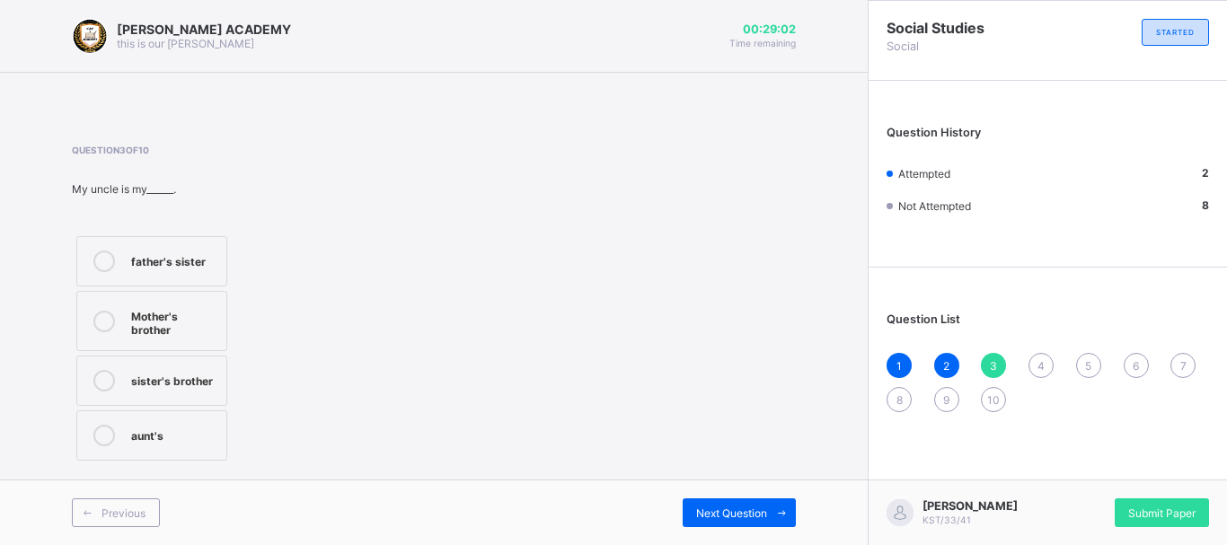
click at [167, 332] on div "Mother's brother" at bounding box center [174, 320] width 86 height 31
click at [1034, 357] on div "4" at bounding box center [1040, 365] width 25 height 25
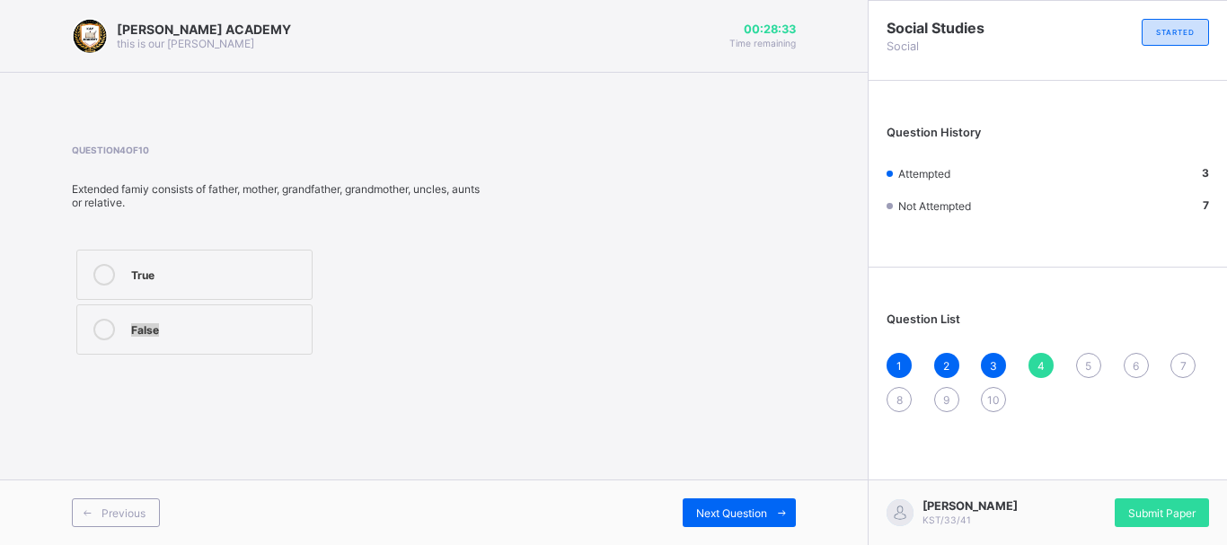
drag, startPoint x: 266, startPoint y: 251, endPoint x: 796, endPoint y: 339, distance: 537.2
click at [796, 339] on div "[PERSON_NAME] ACADEMY this is our [PERSON_NAME] 00:28:33 Time remaining Questio…" at bounding box center [434, 272] width 868 height 545
click at [1089, 366] on span "5" at bounding box center [1088, 365] width 6 height 13
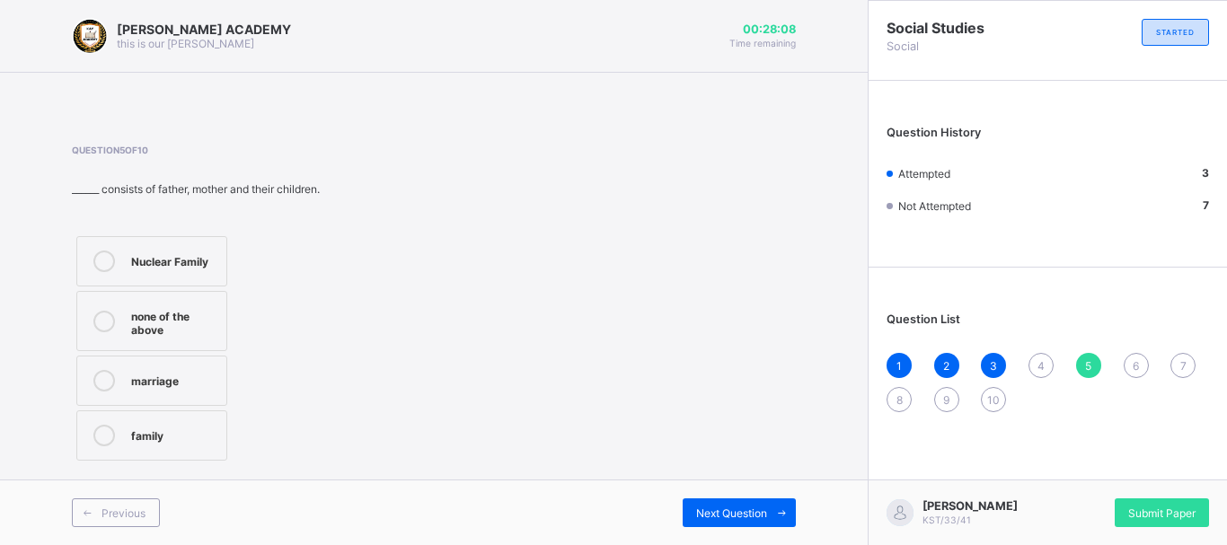
click at [1039, 369] on span "4" at bounding box center [1040, 365] width 7 height 13
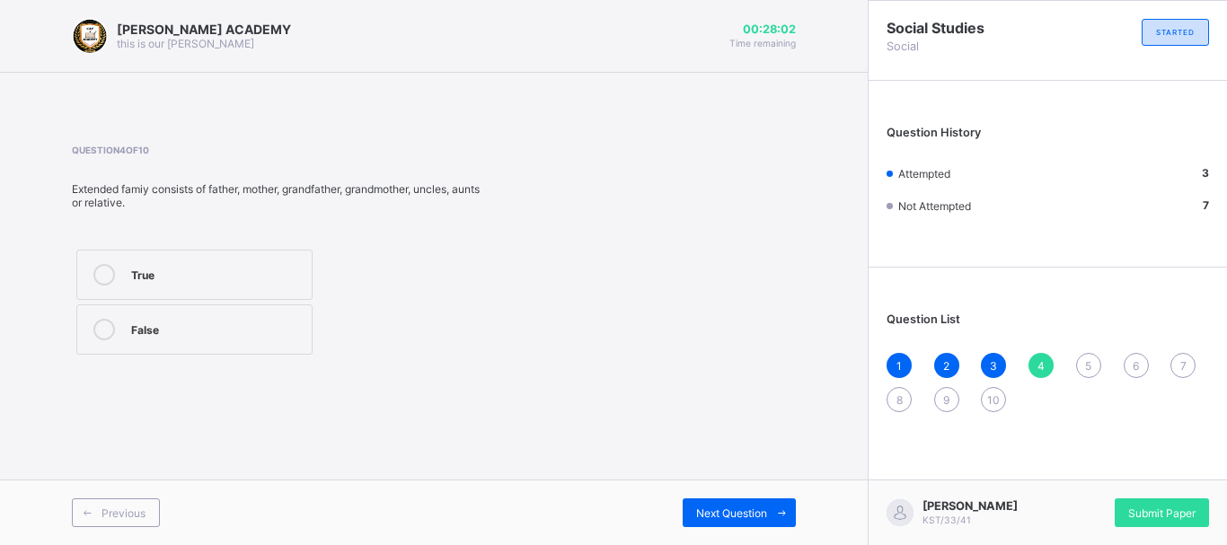
click at [289, 261] on label "True" at bounding box center [194, 275] width 236 height 50
click at [1086, 369] on span "5" at bounding box center [1088, 365] width 6 height 13
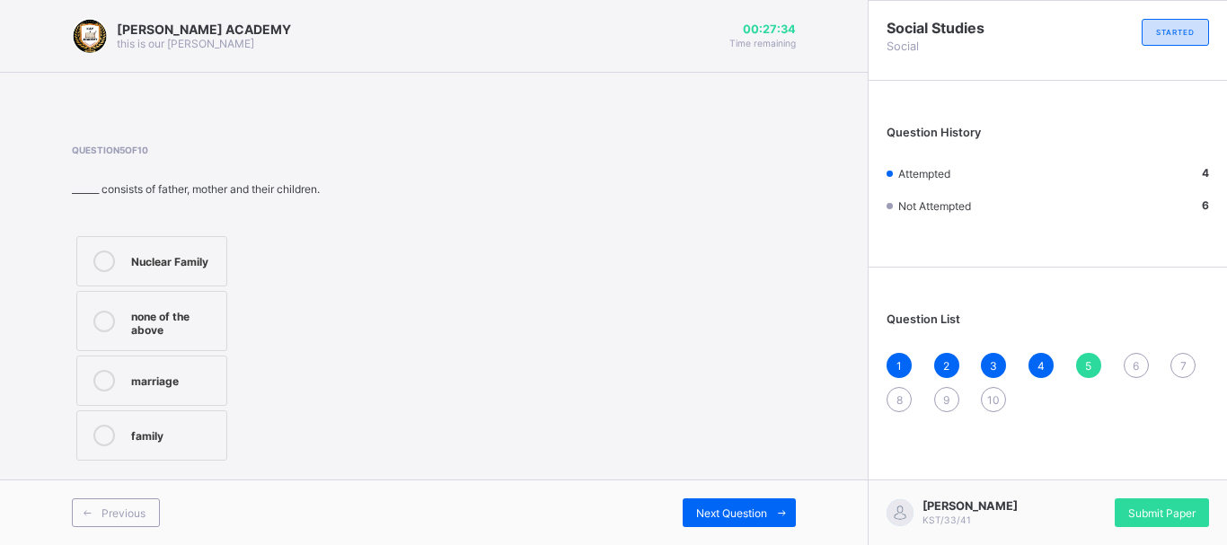
drag, startPoint x: 178, startPoint y: 431, endPoint x: 178, endPoint y: 415, distance: 16.2
click at [178, 415] on label "family" at bounding box center [151, 435] width 151 height 50
click at [1134, 363] on span "6" at bounding box center [1136, 365] width 6 height 13
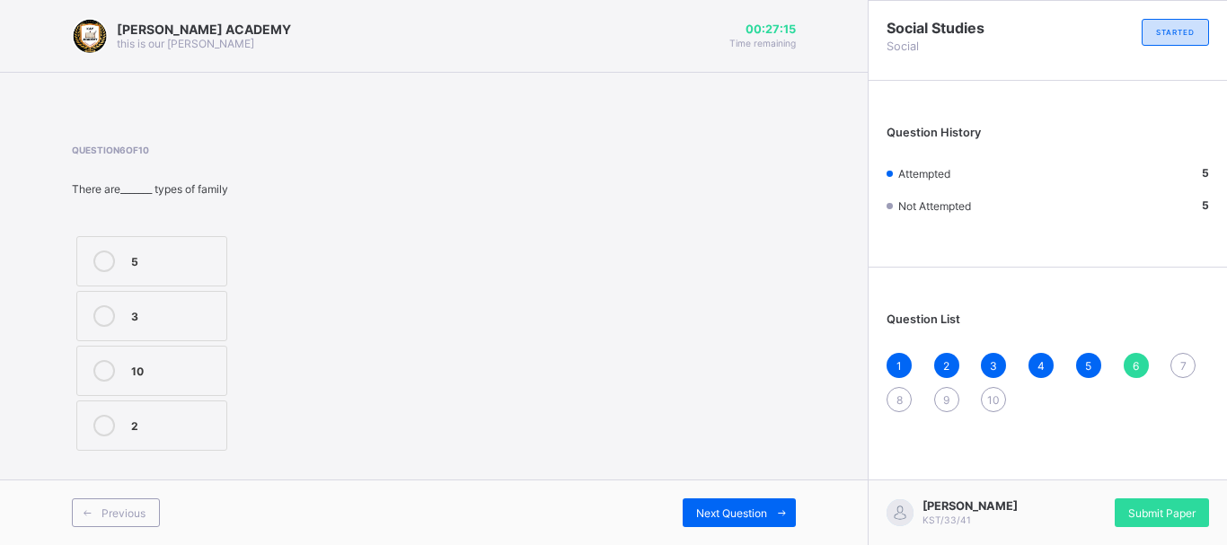
drag, startPoint x: 180, startPoint y: 317, endPoint x: 169, endPoint y: 322, distance: 12.0
click at [169, 322] on div "3" at bounding box center [174, 314] width 86 height 18
click at [156, 428] on div "2" at bounding box center [174, 424] width 86 height 18
click at [1178, 357] on div "7" at bounding box center [1182, 365] width 25 height 25
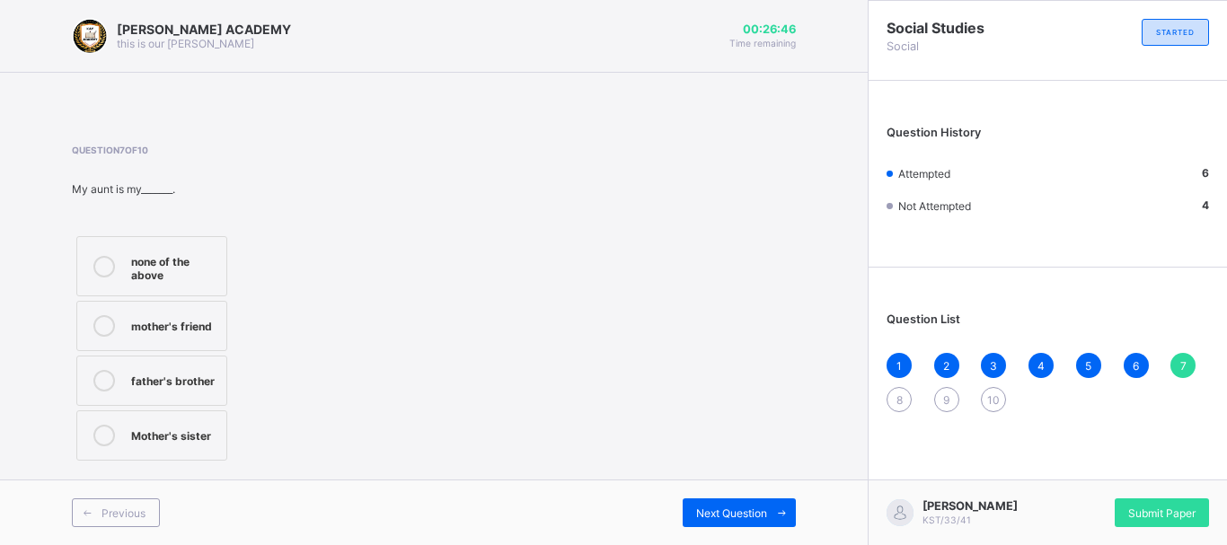
click at [189, 435] on div "Mother's sister" at bounding box center [174, 434] width 86 height 18
click at [895, 388] on div "8" at bounding box center [898, 399] width 25 height 25
click at [905, 356] on div "1" at bounding box center [898, 365] width 25 height 25
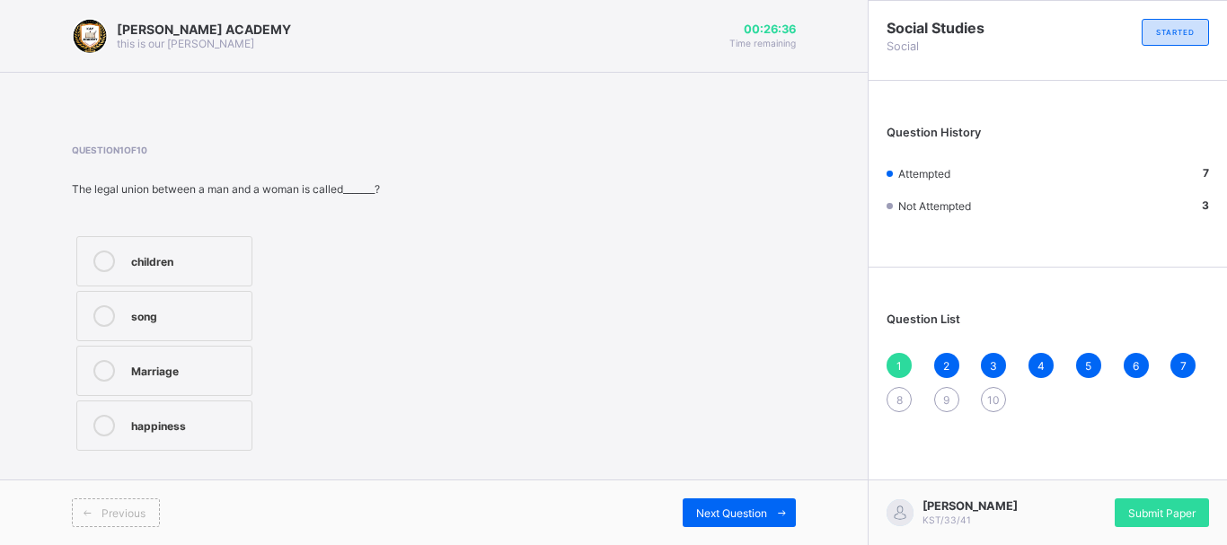
click at [938, 361] on div "2" at bounding box center [946, 365] width 25 height 25
click at [984, 364] on div "3" at bounding box center [993, 365] width 25 height 25
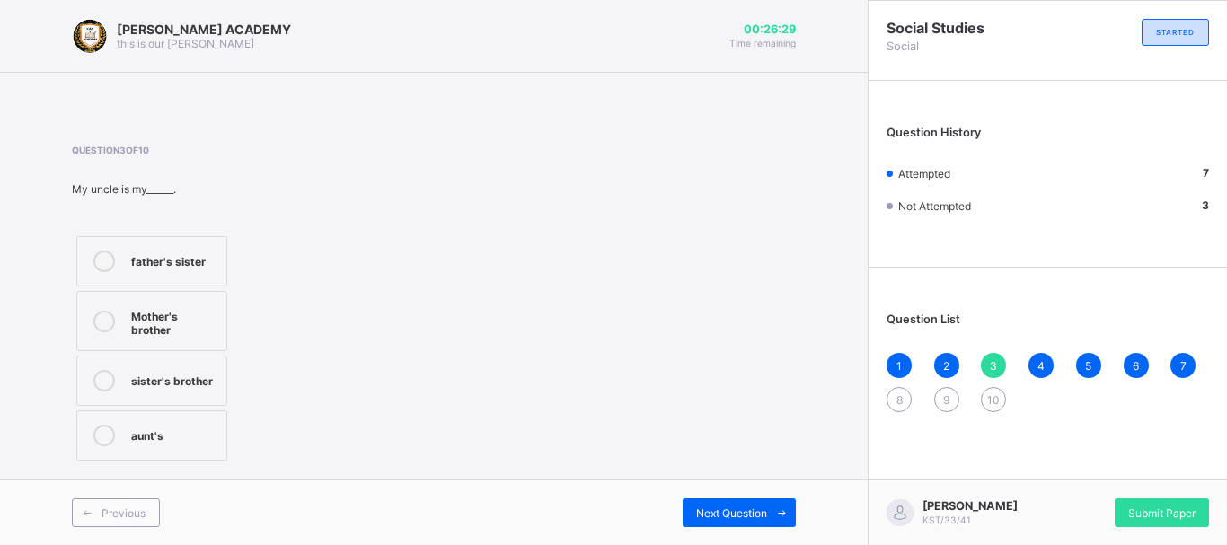
click at [1036, 366] on div "4" at bounding box center [1040, 365] width 25 height 25
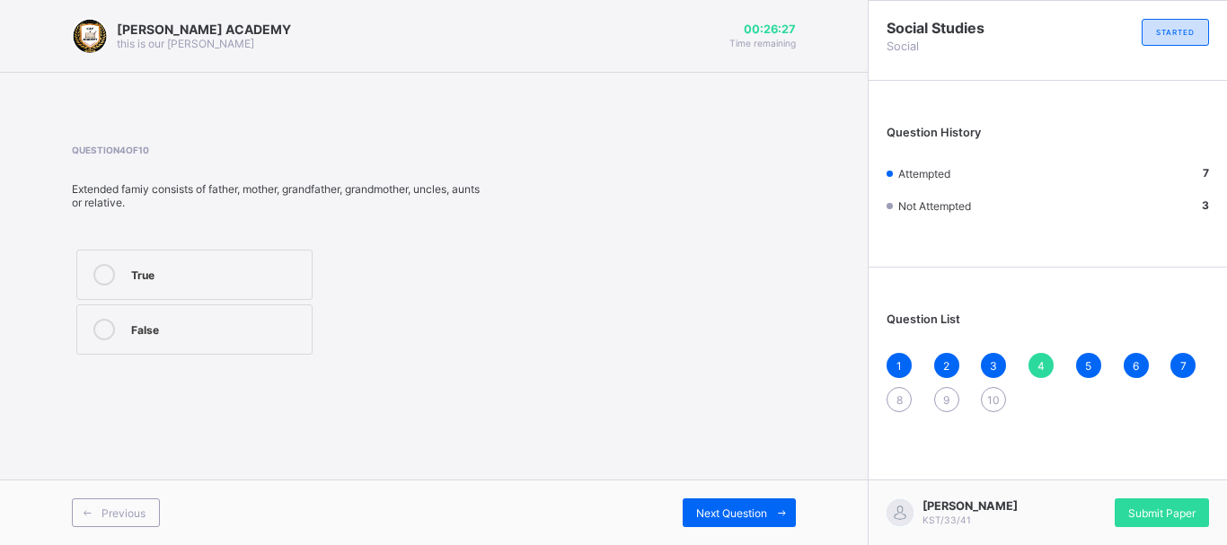
click at [1085, 365] on span "5" at bounding box center [1088, 365] width 6 height 13
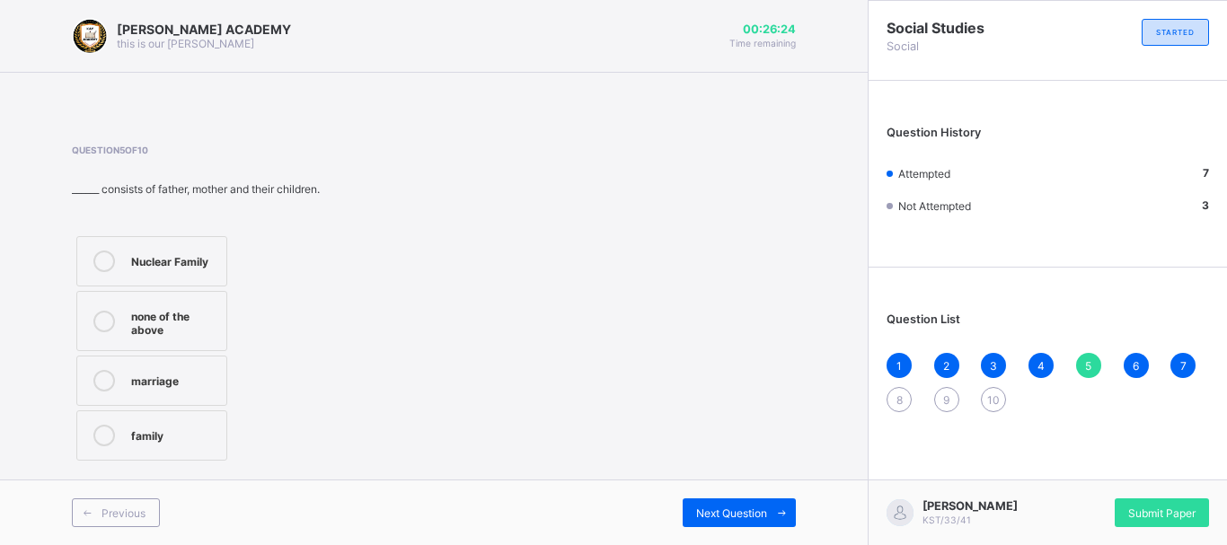
click at [1128, 364] on div "6" at bounding box center [1136, 365] width 25 height 25
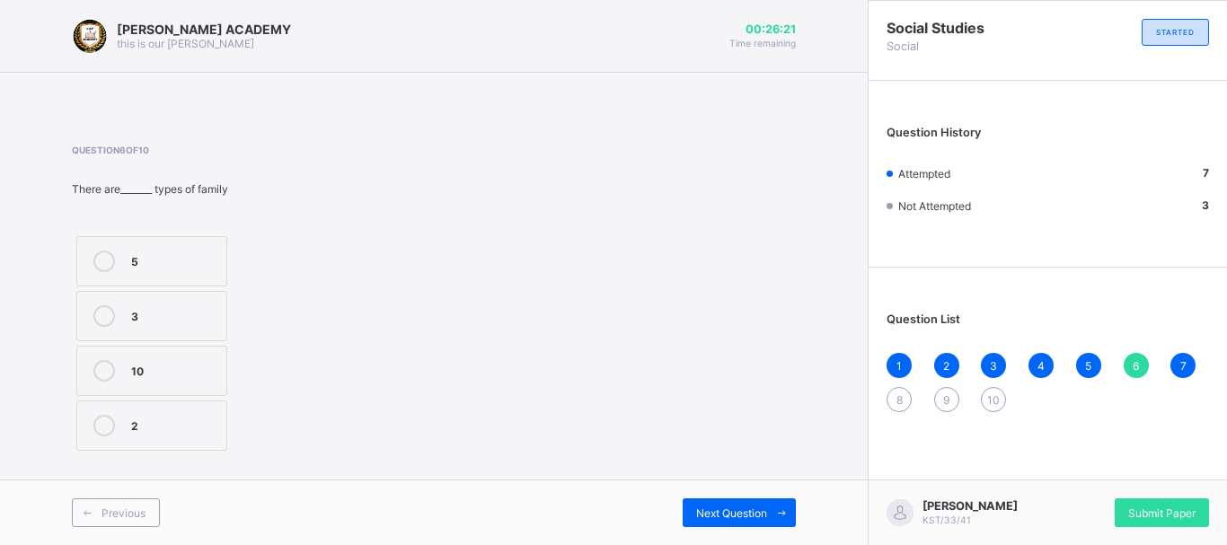
click at [1187, 363] on div "7" at bounding box center [1182, 365] width 25 height 25
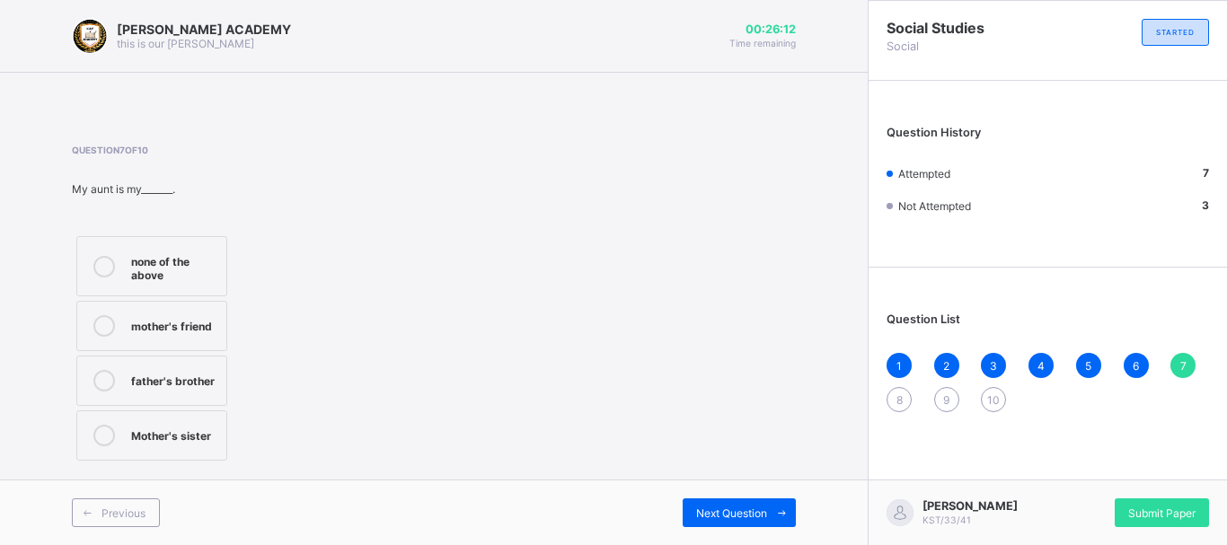
click at [903, 396] on div "8" at bounding box center [898, 399] width 25 height 25
click at [208, 270] on div "Parents's parent" at bounding box center [174, 266] width 86 height 31
click at [943, 398] on span "9" at bounding box center [946, 399] width 6 height 13
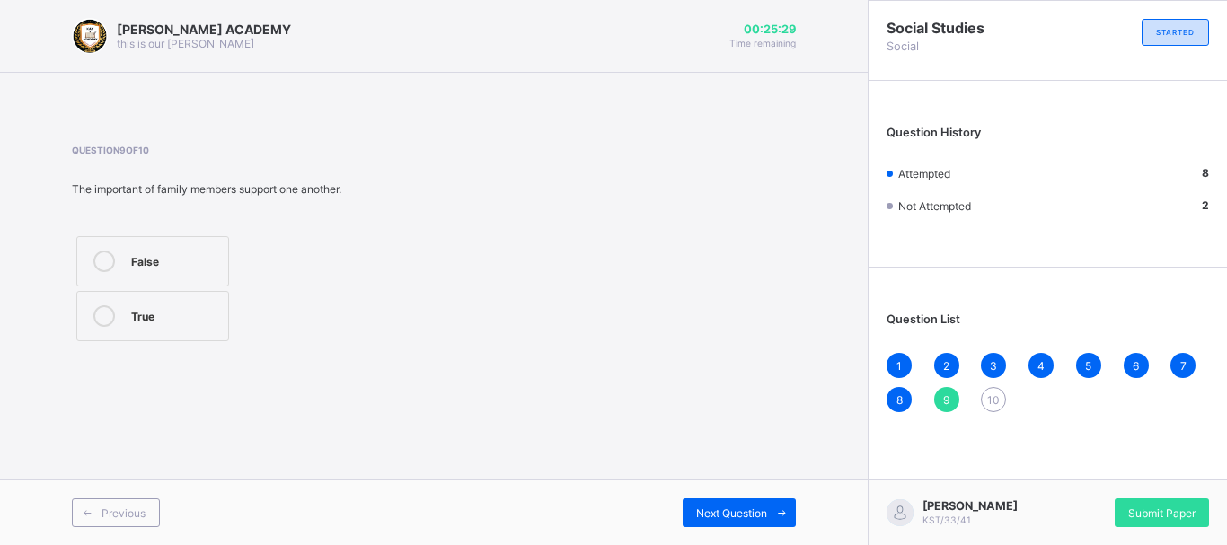
click at [174, 307] on div "True" at bounding box center [175, 314] width 88 height 18
click at [985, 401] on div "10" at bounding box center [993, 399] width 25 height 25
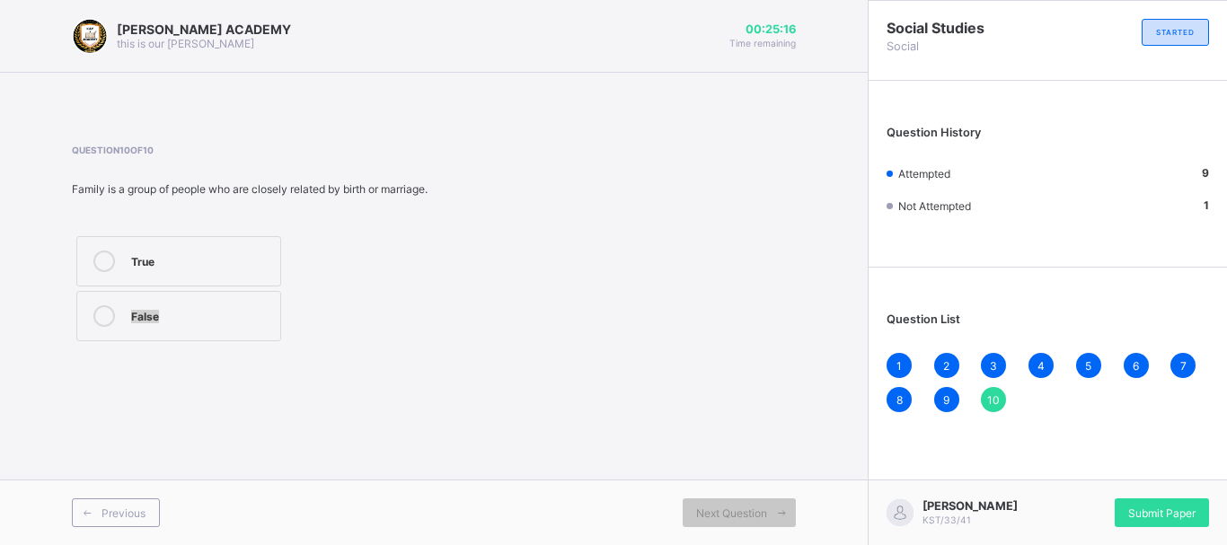
drag, startPoint x: 267, startPoint y: 251, endPoint x: 787, endPoint y: 336, distance: 527.0
click at [787, 336] on div "Question 10 of 10 Family is a group of people who are closely related by birth …" at bounding box center [434, 245] width 724 height 201
click at [984, 402] on div "10" at bounding box center [993, 399] width 25 height 25
click at [984, 403] on div "10" at bounding box center [993, 399] width 25 height 25
click at [1140, 511] on span "Submit Paper" at bounding box center [1161, 513] width 67 height 13
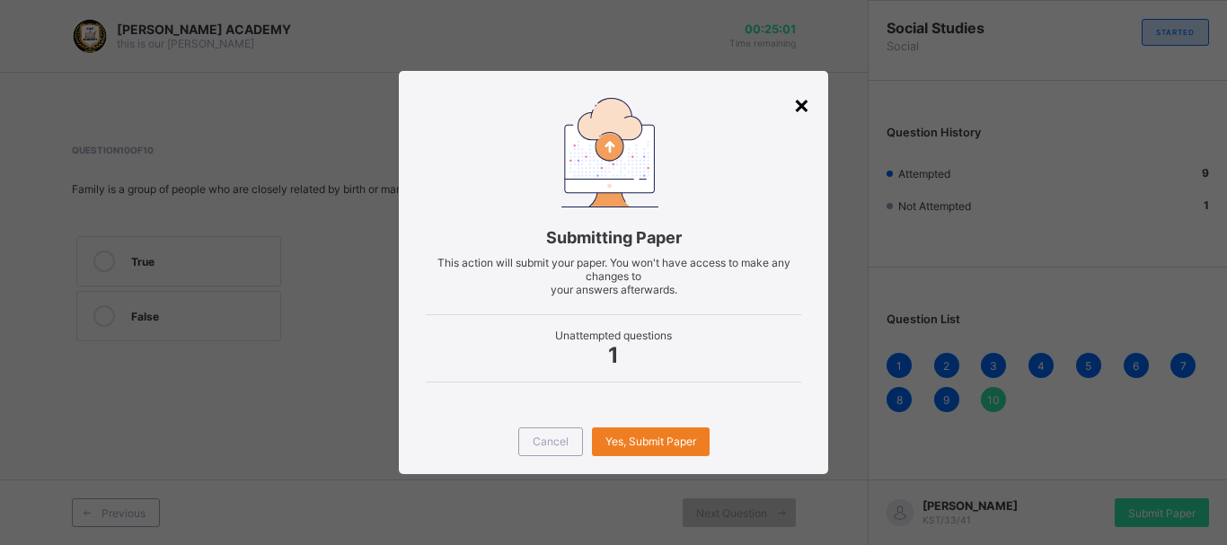
click at [802, 107] on div "×" at bounding box center [801, 104] width 17 height 31
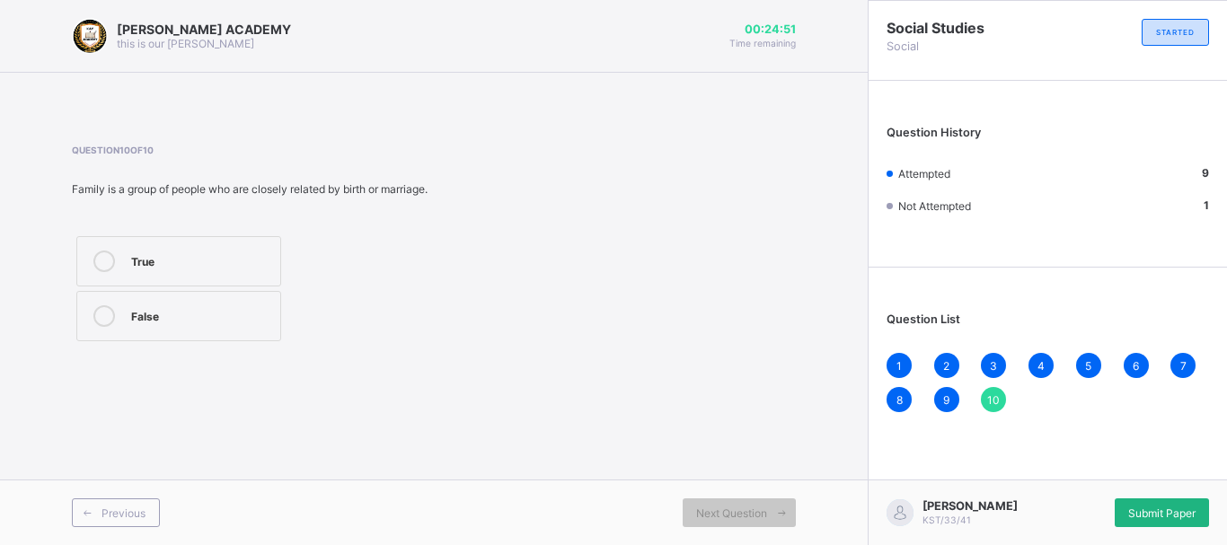
click at [1149, 512] on span "Submit Paper" at bounding box center [1161, 513] width 67 height 13
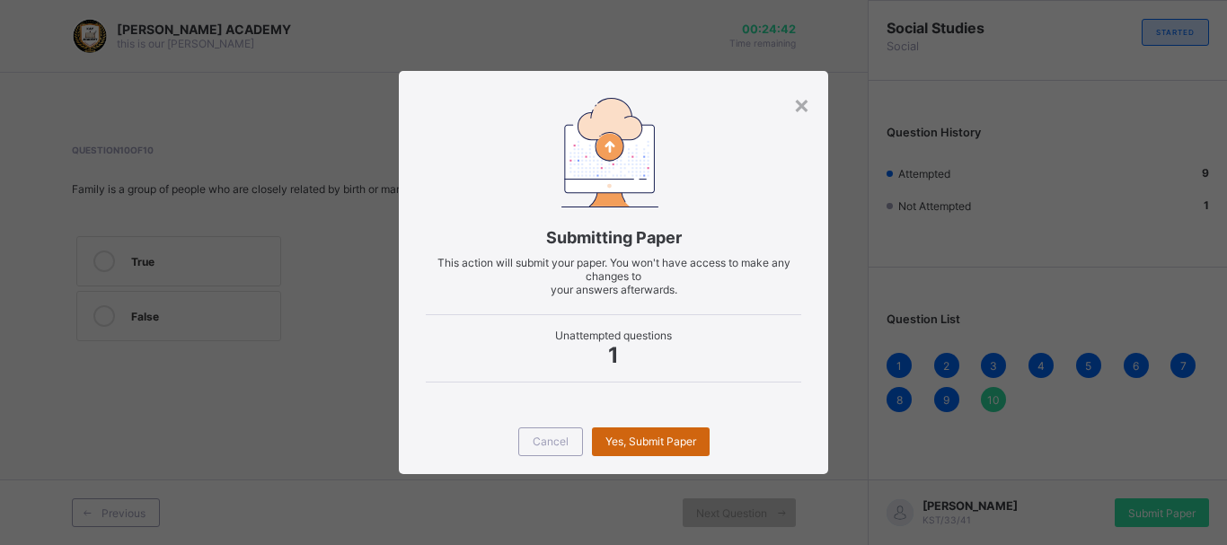
click at [639, 449] on div "Yes, Submit Paper" at bounding box center [651, 442] width 118 height 29
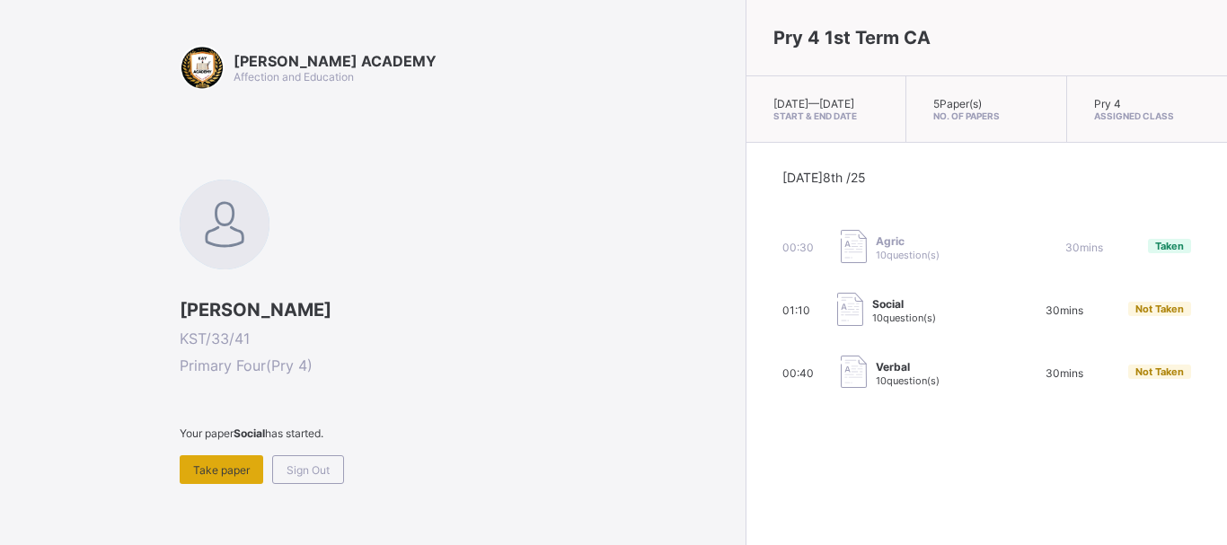
click at [201, 460] on div "Take paper" at bounding box center [222, 469] width 84 height 29
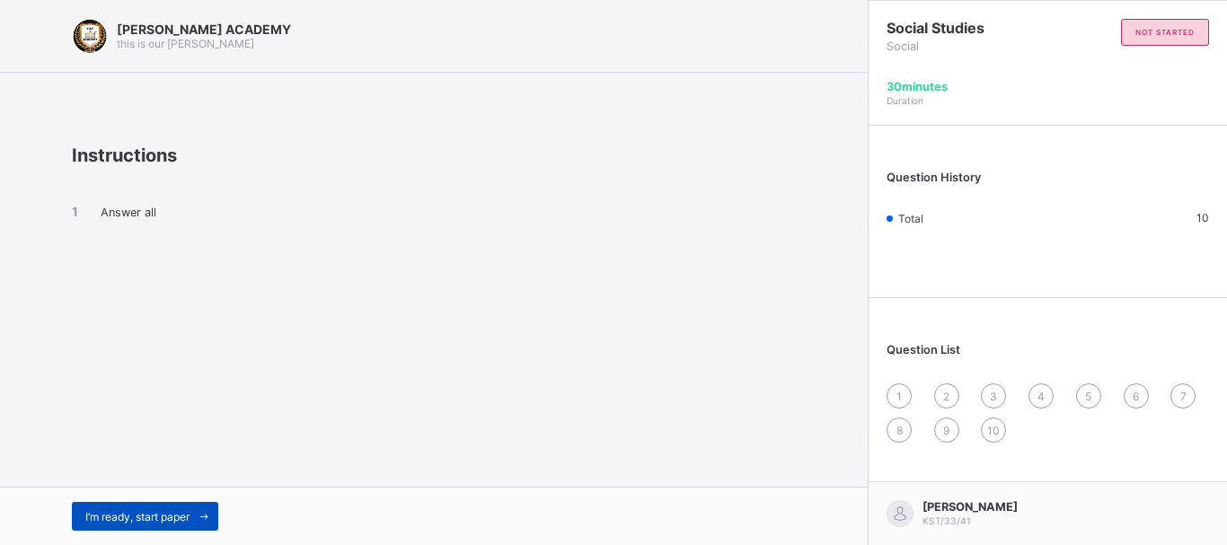
click at [186, 511] on span "I’m ready, start paper" at bounding box center [137, 516] width 104 height 13
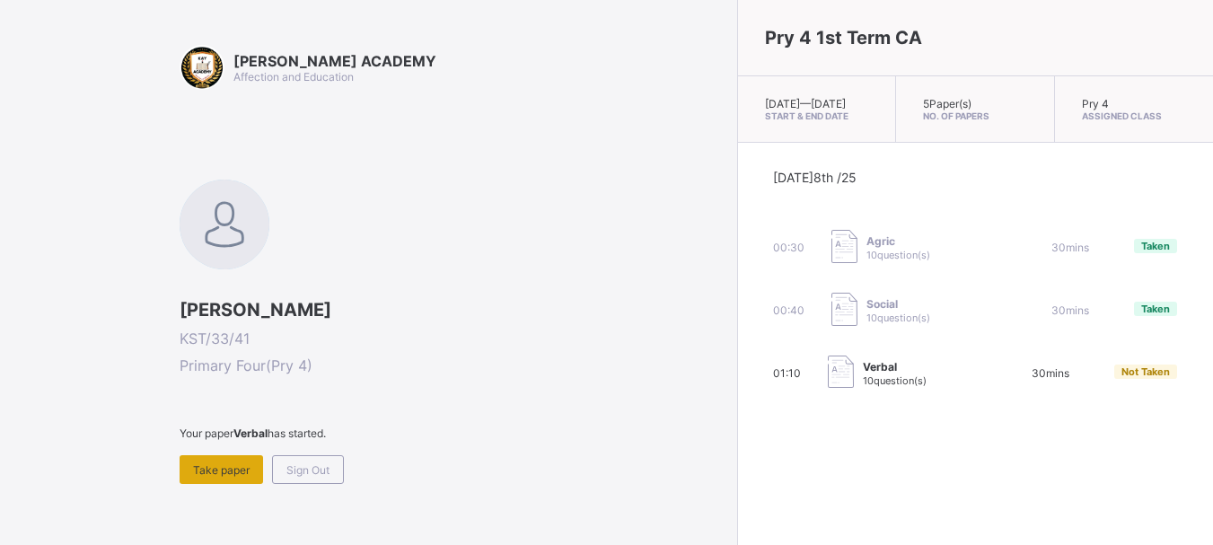
click at [232, 475] on span "Take paper" at bounding box center [221, 469] width 57 height 13
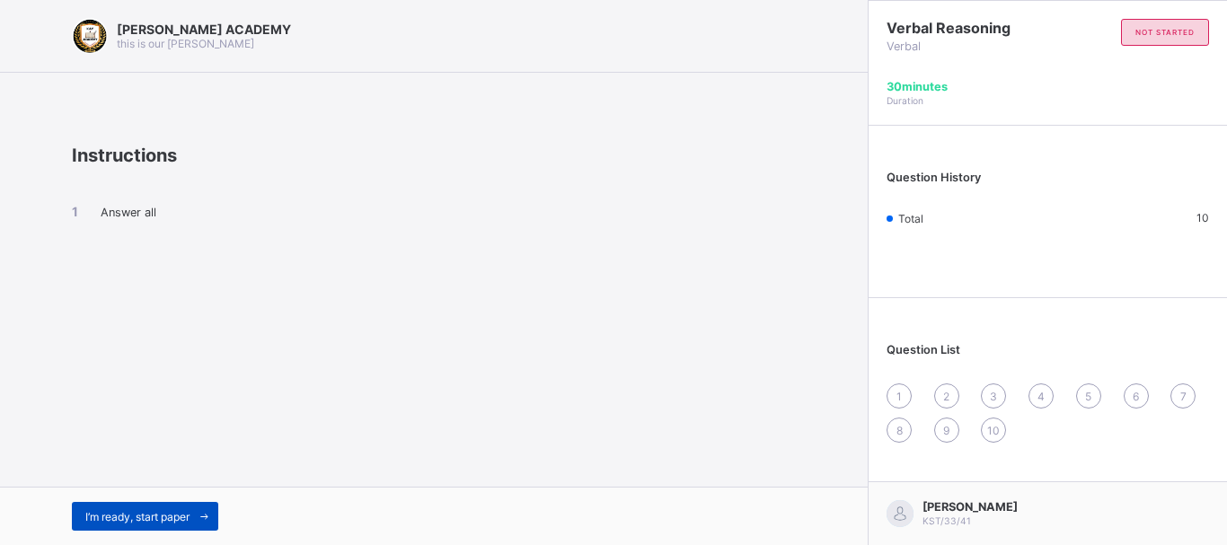
click at [120, 514] on span "I’m ready, start paper" at bounding box center [137, 516] width 104 height 13
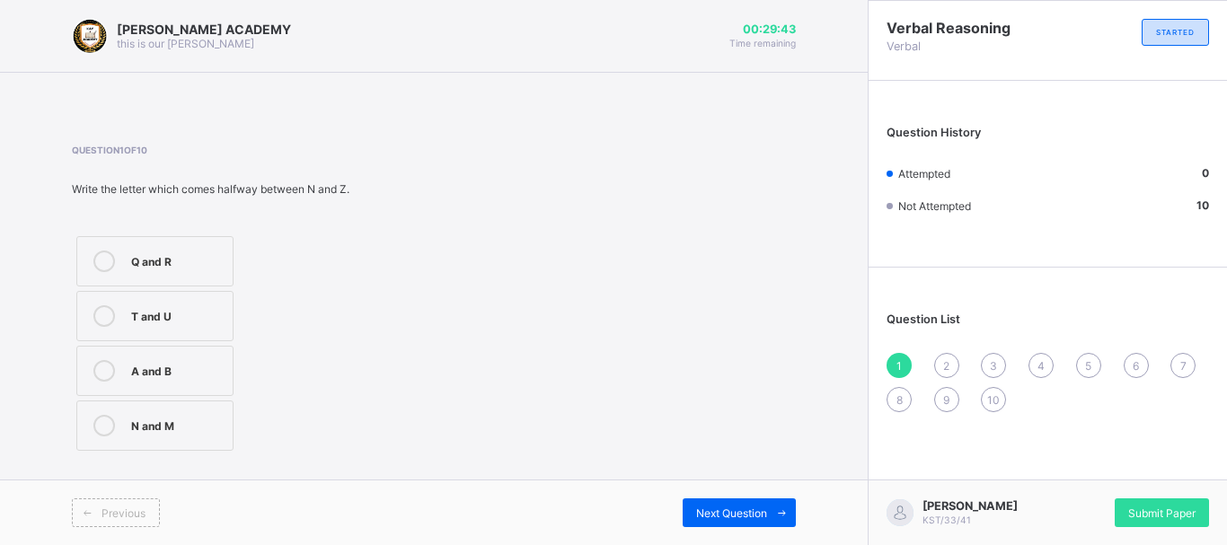
click at [198, 267] on div "Q and R" at bounding box center [177, 260] width 93 height 18
click at [946, 361] on span "2" at bounding box center [946, 365] width 6 height 13
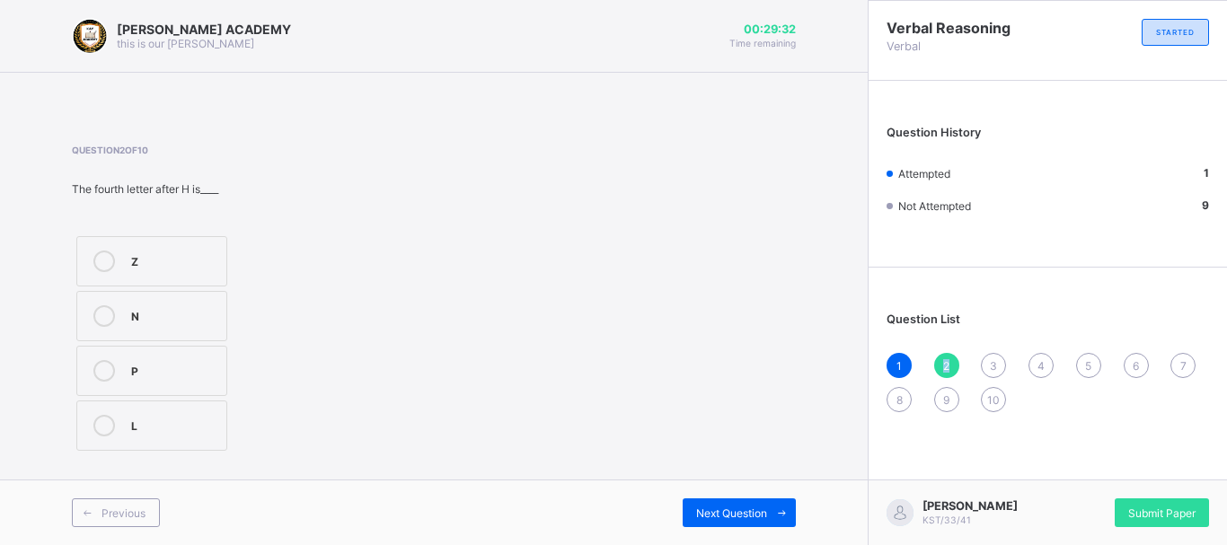
click at [946, 361] on span "2" at bounding box center [946, 365] width 6 height 13
drag, startPoint x: 199, startPoint y: 412, endPoint x: 184, endPoint y: 426, distance: 20.4
click at [184, 426] on label "L" at bounding box center [151, 426] width 151 height 50
click at [184, 426] on div "L" at bounding box center [174, 424] width 86 height 18
click at [992, 378] on div "3" at bounding box center [993, 365] width 25 height 25
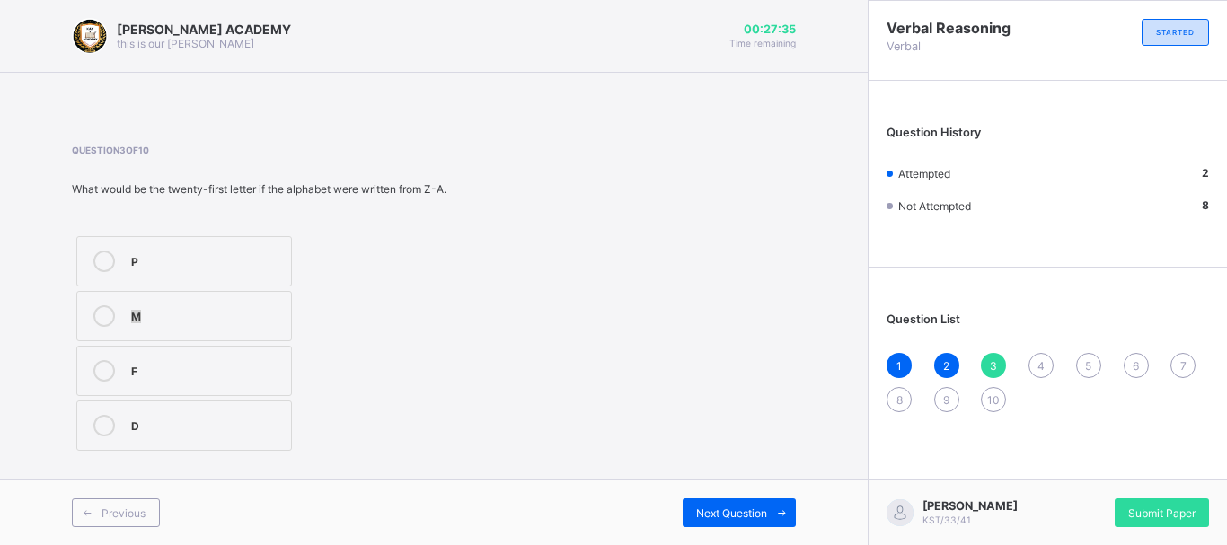
drag, startPoint x: 209, startPoint y: 271, endPoint x: 395, endPoint y: 313, distance: 190.6
click at [395, 313] on div "P M F D" at bounding box center [259, 344] width 375 height 224
click at [227, 251] on div "P" at bounding box center [206, 260] width 151 height 18
click at [1044, 366] on span "4" at bounding box center [1040, 365] width 7 height 13
drag, startPoint x: 206, startPoint y: 369, endPoint x: 490, endPoint y: 384, distance: 285.1
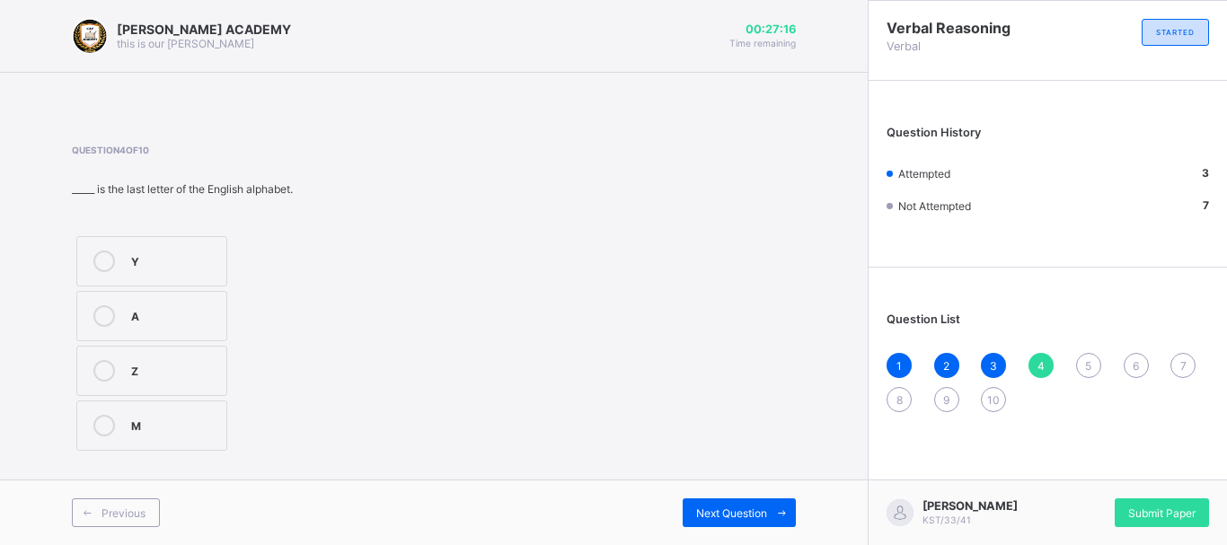
click at [490, 384] on div "Question 4 of 10 _____ is the last letter of the English alphabet. Y A Z M" at bounding box center [434, 300] width 724 height 311
click at [93, 368] on icon at bounding box center [104, 371] width 22 height 22
click at [1098, 366] on div "5" at bounding box center [1088, 365] width 25 height 25
click at [201, 316] on div "E" at bounding box center [193, 314] width 124 height 18
click at [1145, 367] on div "6" at bounding box center [1136, 365] width 25 height 25
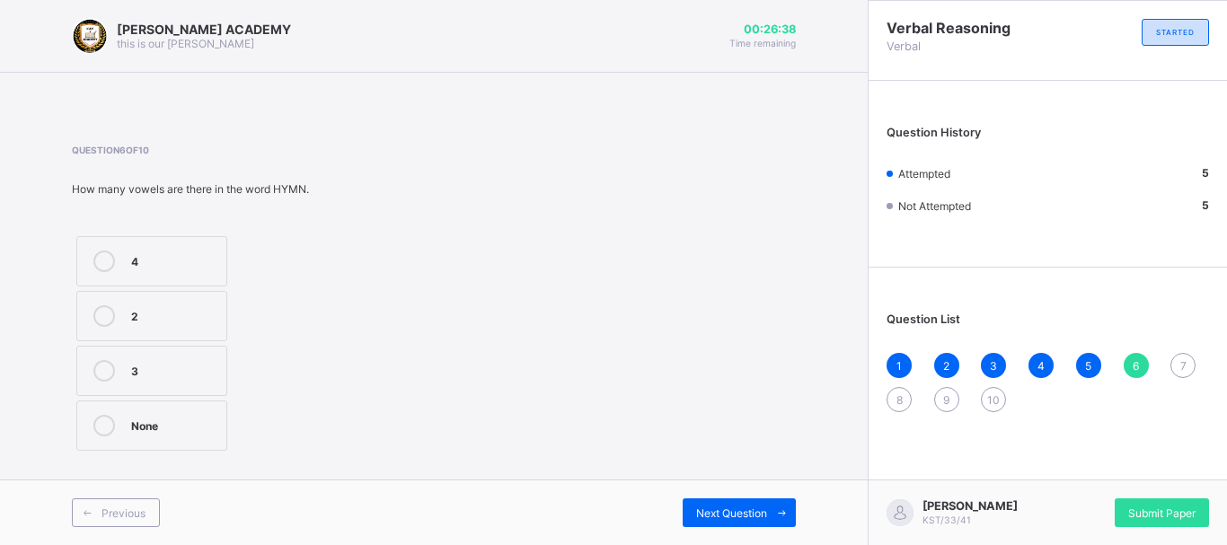
click at [1145, 367] on div "6" at bounding box center [1136, 365] width 25 height 25
click at [165, 313] on div "2" at bounding box center [174, 314] width 86 height 18
click at [1186, 366] on div "7" at bounding box center [1182, 365] width 25 height 25
click at [164, 322] on div "B" at bounding box center [174, 314] width 86 height 18
click at [894, 401] on div "8" at bounding box center [898, 399] width 25 height 25
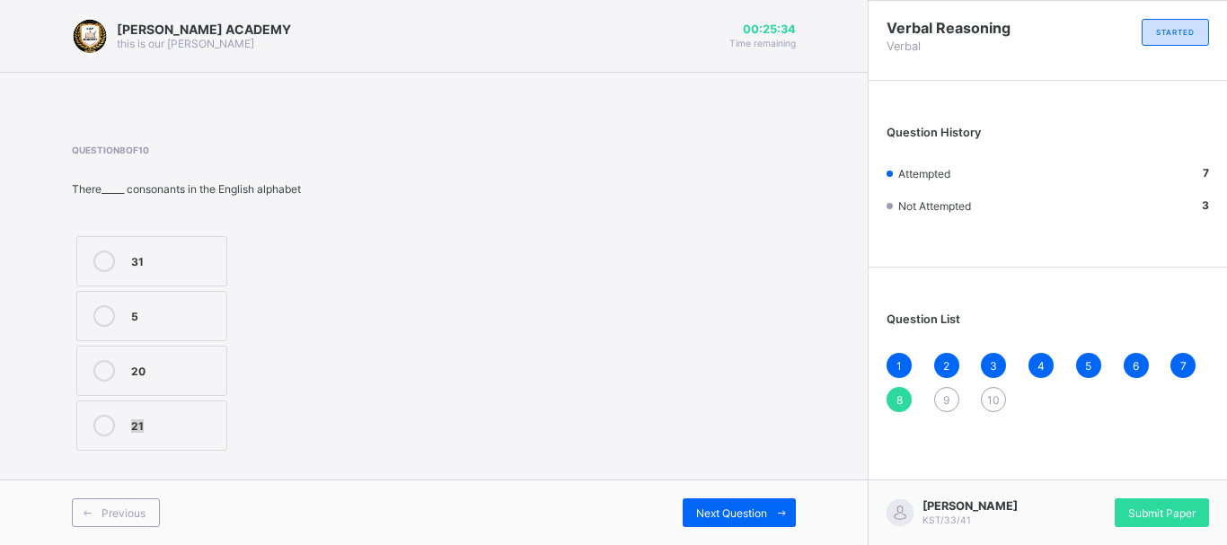
drag, startPoint x: 209, startPoint y: 405, endPoint x: 481, endPoint y: 351, distance: 276.5
click at [481, 351] on div "Question 8 of 10 There_____ consonants in the English alphabet 31 5 20 21" at bounding box center [434, 300] width 724 height 311
click at [99, 424] on icon at bounding box center [104, 426] width 22 height 22
click at [944, 405] on span "9" at bounding box center [946, 399] width 6 height 13
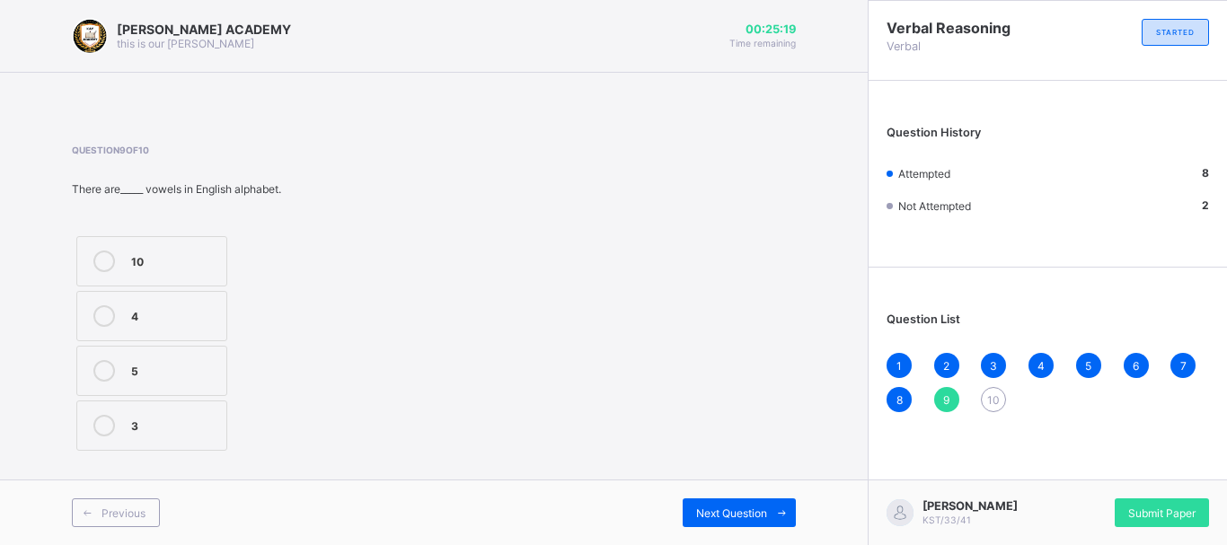
click at [903, 392] on div "8" at bounding box center [898, 399] width 25 height 25
click at [943, 399] on span "9" at bounding box center [946, 399] width 6 height 13
click at [178, 352] on label "5" at bounding box center [151, 371] width 151 height 50
click at [1003, 401] on div "10" at bounding box center [993, 399] width 25 height 25
click at [180, 421] on div "26" at bounding box center [174, 424] width 86 height 18
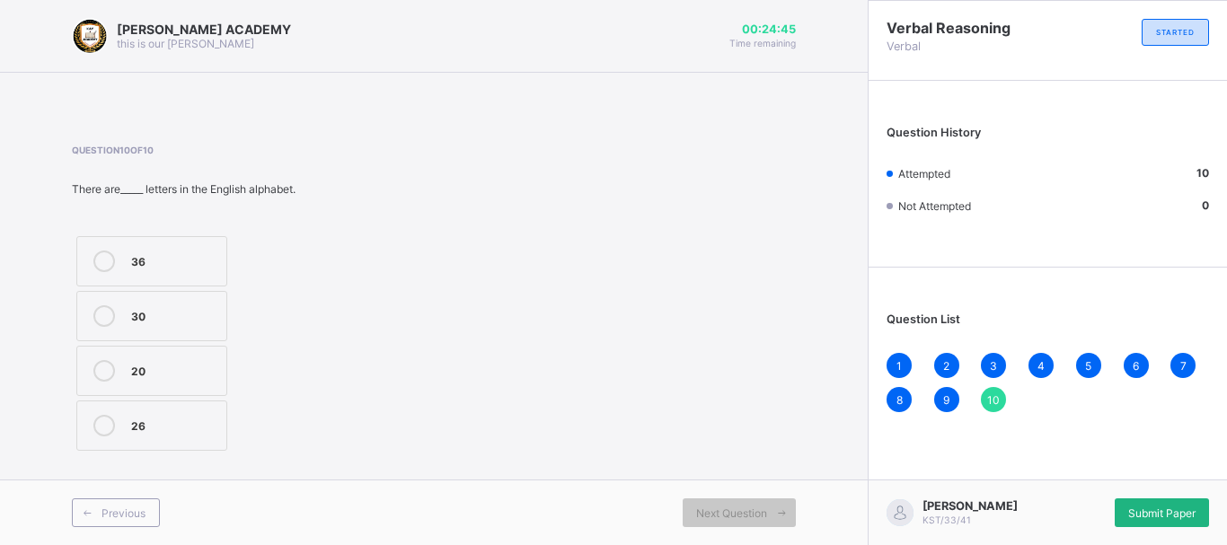
click at [1170, 502] on div "Submit Paper" at bounding box center [1162, 512] width 94 height 29
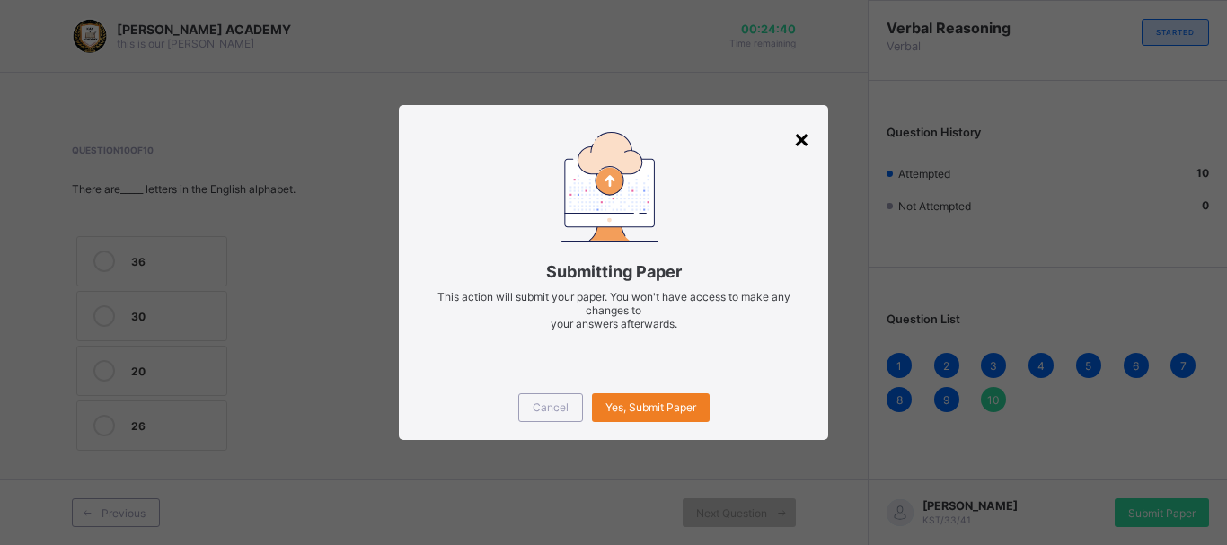
click at [795, 143] on div "×" at bounding box center [801, 138] width 17 height 31
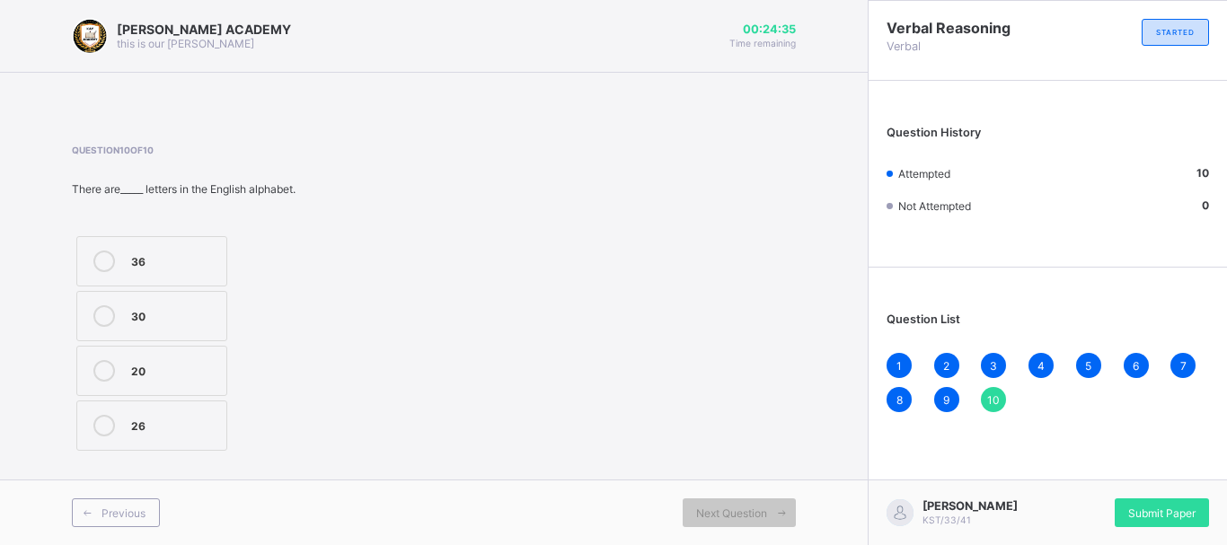
click at [900, 360] on span "1" at bounding box center [898, 365] width 5 height 13
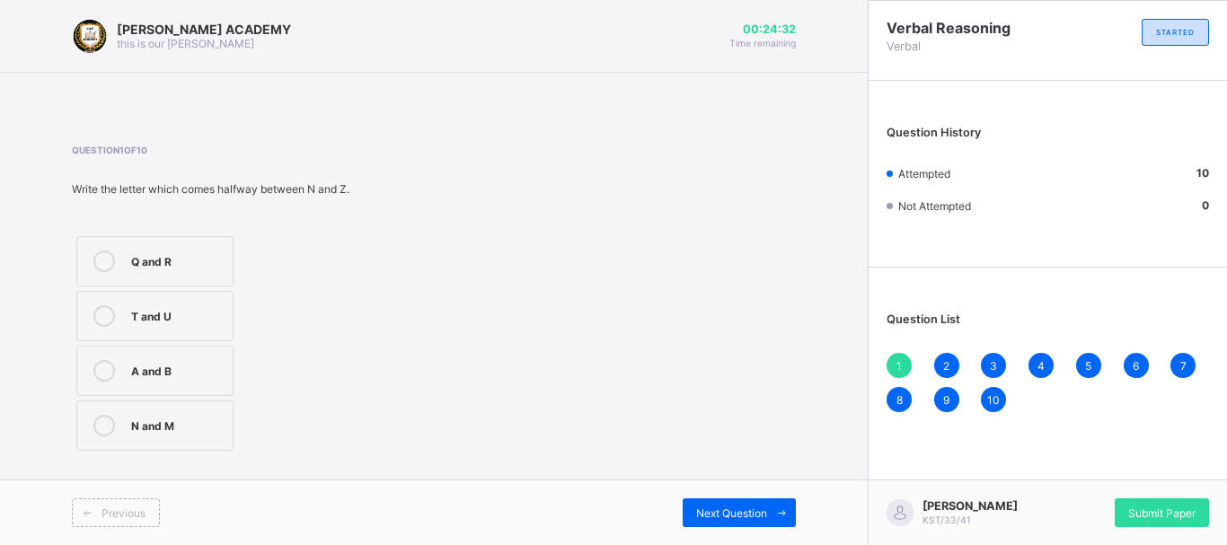
click at [952, 359] on div "2" at bounding box center [946, 365] width 25 height 25
click at [989, 356] on div "3" at bounding box center [993, 365] width 25 height 25
click at [1039, 360] on span "4" at bounding box center [1040, 365] width 7 height 13
click at [1089, 357] on div "5" at bounding box center [1088, 365] width 25 height 25
click at [1133, 359] on span "6" at bounding box center [1136, 365] width 6 height 13
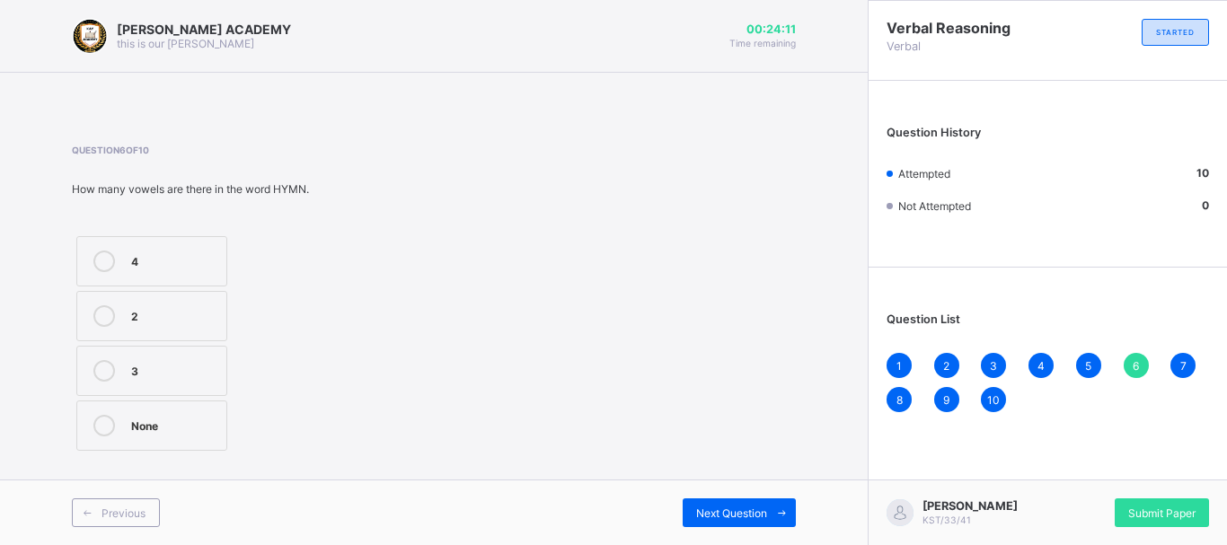
click at [1177, 369] on div "7" at bounding box center [1182, 365] width 25 height 25
click at [1174, 503] on div "Submit Paper" at bounding box center [1162, 512] width 94 height 29
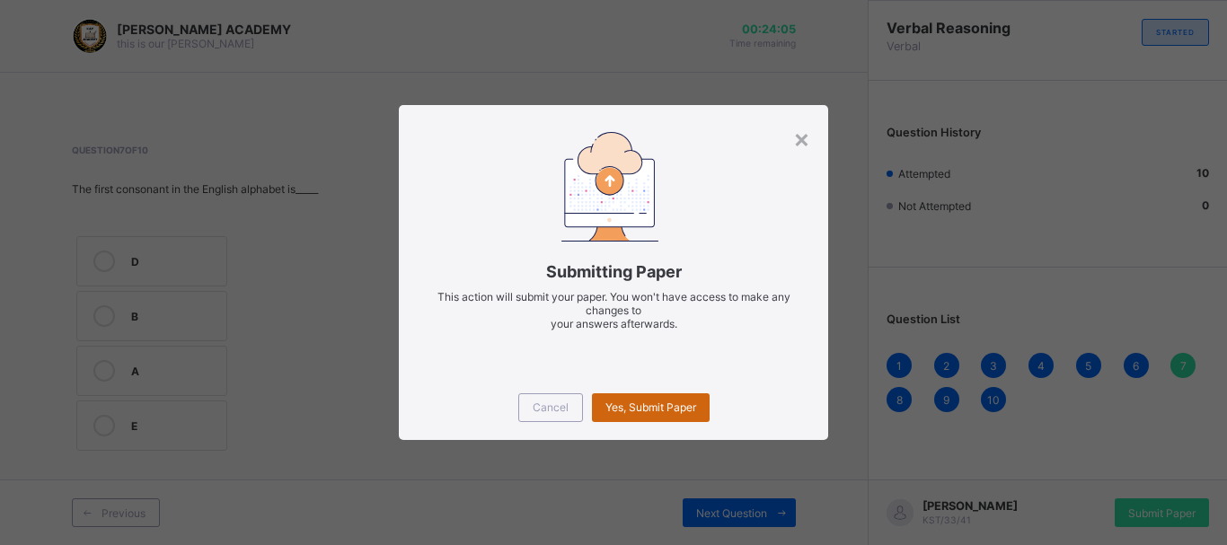
click at [657, 404] on span "Yes, Submit Paper" at bounding box center [650, 407] width 91 height 13
